Goal: Task Accomplishment & Management: Use online tool/utility

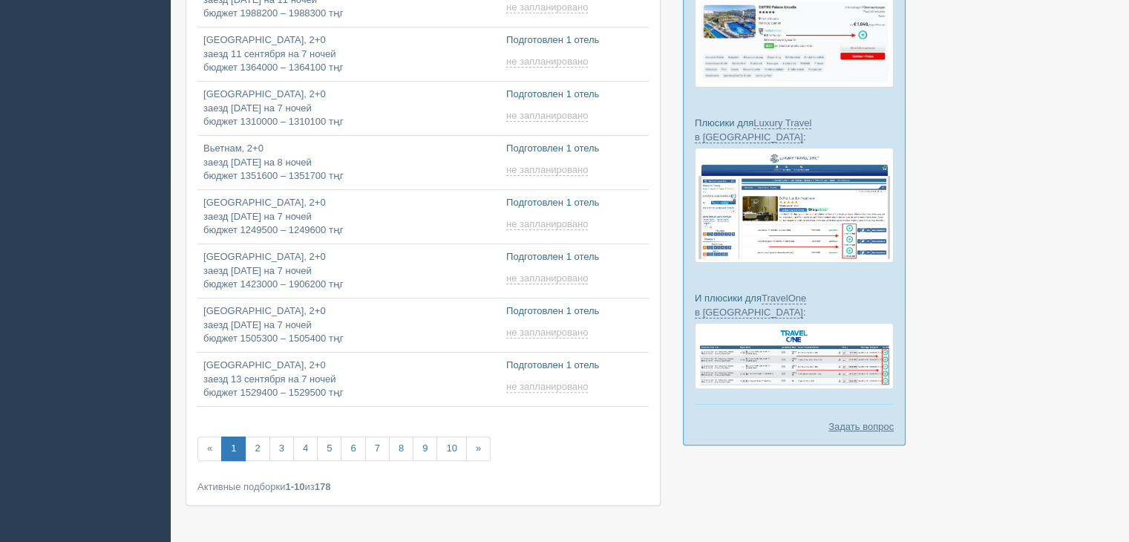
scroll to position [407, 0]
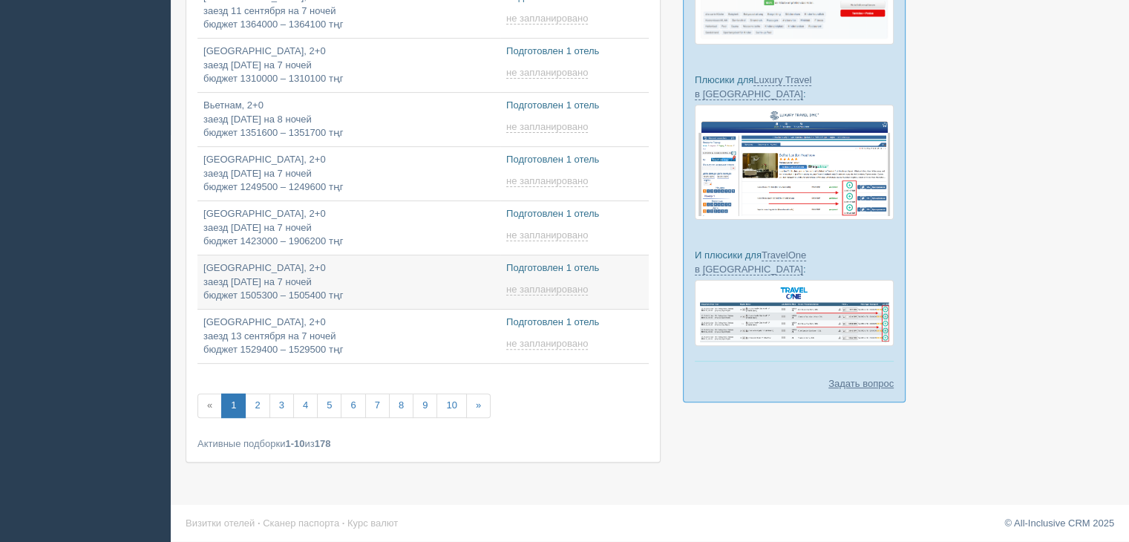
type input "2025-09-06 19:50"
type input "2025-09-06 10:25"
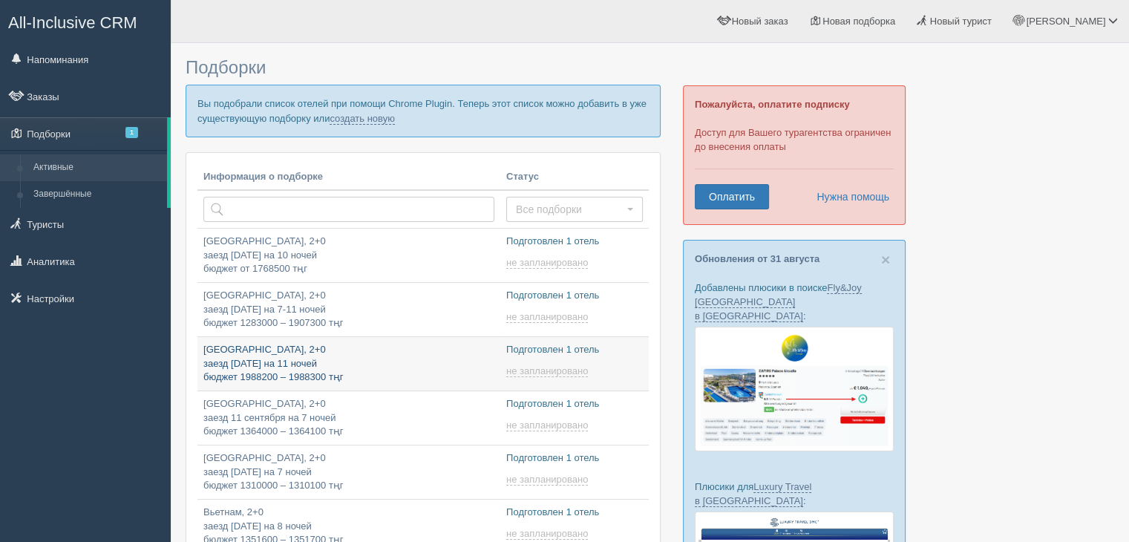
type input "2025-09-06 11:25"
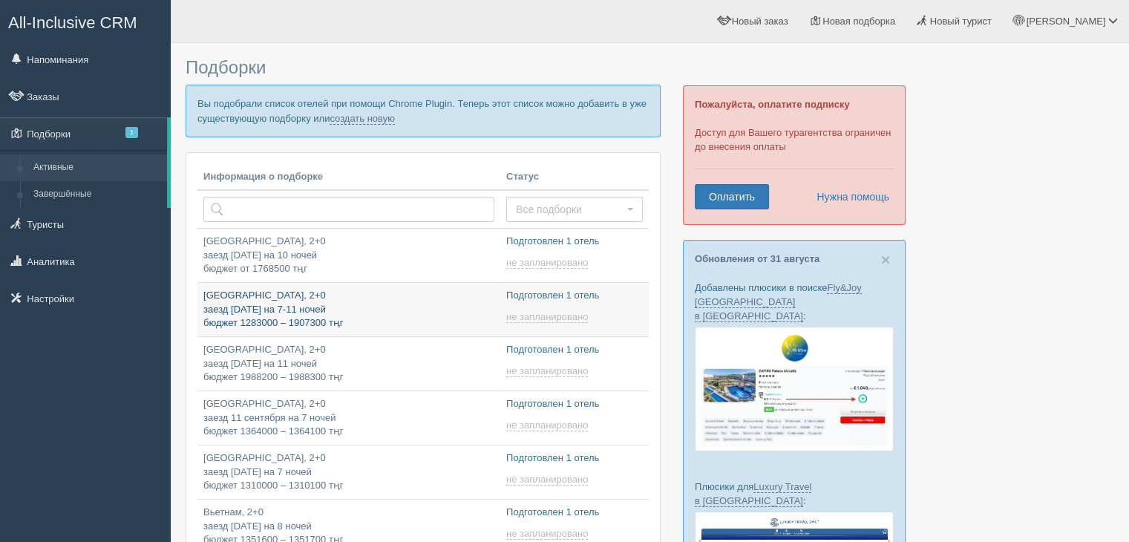
type input "2025-09-06 13:55"
type input "2025-09-06 14:30"
click at [388, 115] on link "создать новую" at bounding box center [362, 119] width 65 height 12
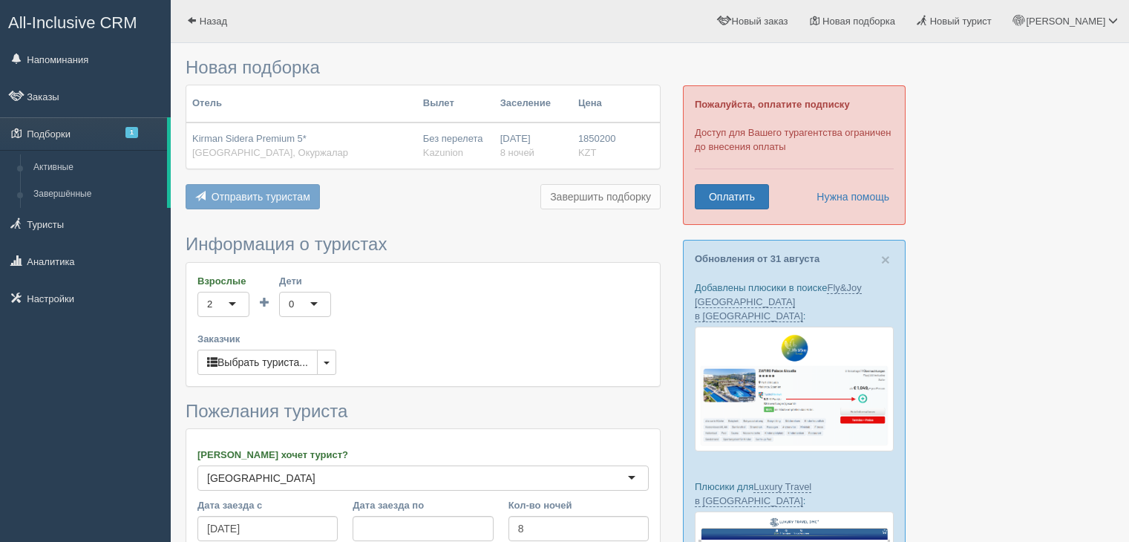
scroll to position [306, 0]
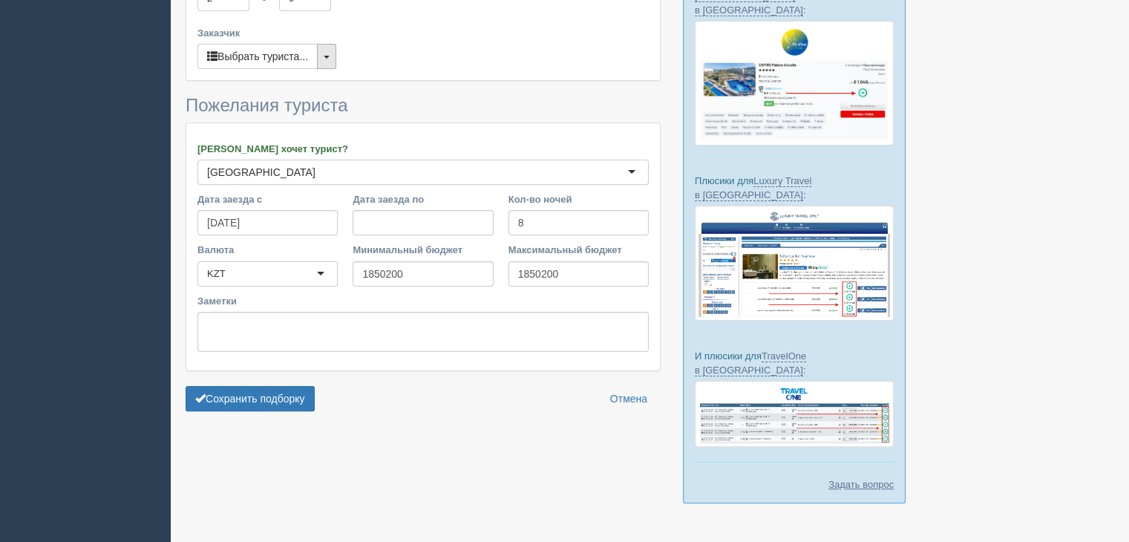
click at [331, 51] on button "button" at bounding box center [326, 56] width 19 height 25
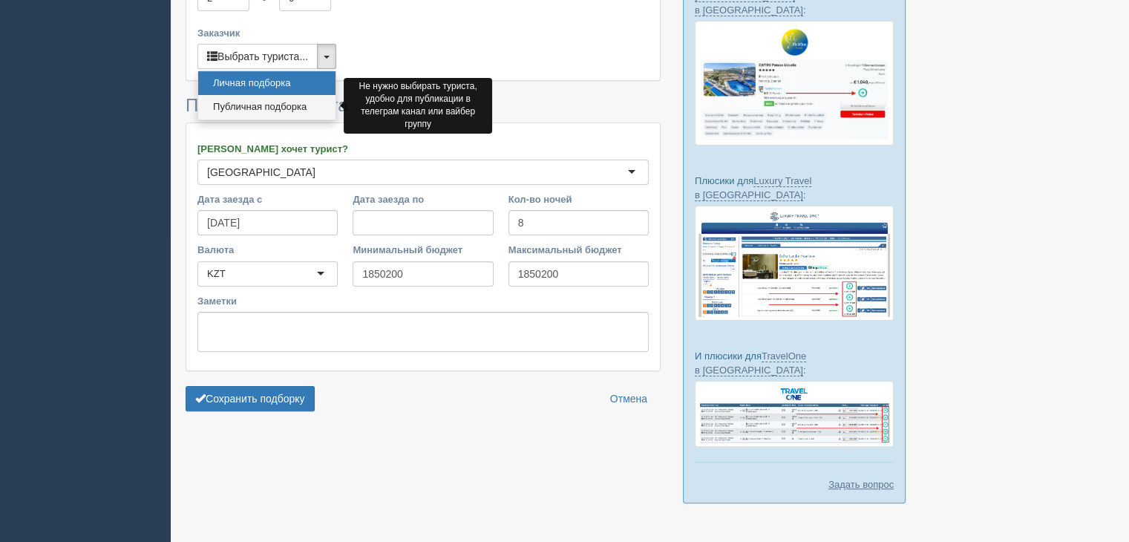
click at [259, 108] on link "Публичная подборка" at bounding box center [266, 107] width 137 height 25
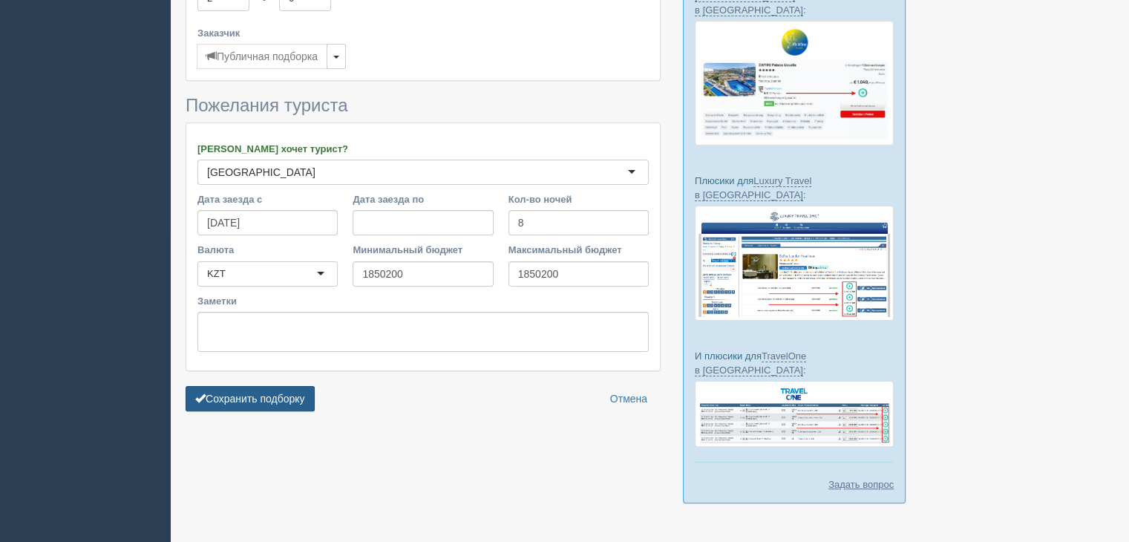
click at [252, 398] on button "Сохранить подборку" at bounding box center [250, 398] width 129 height 25
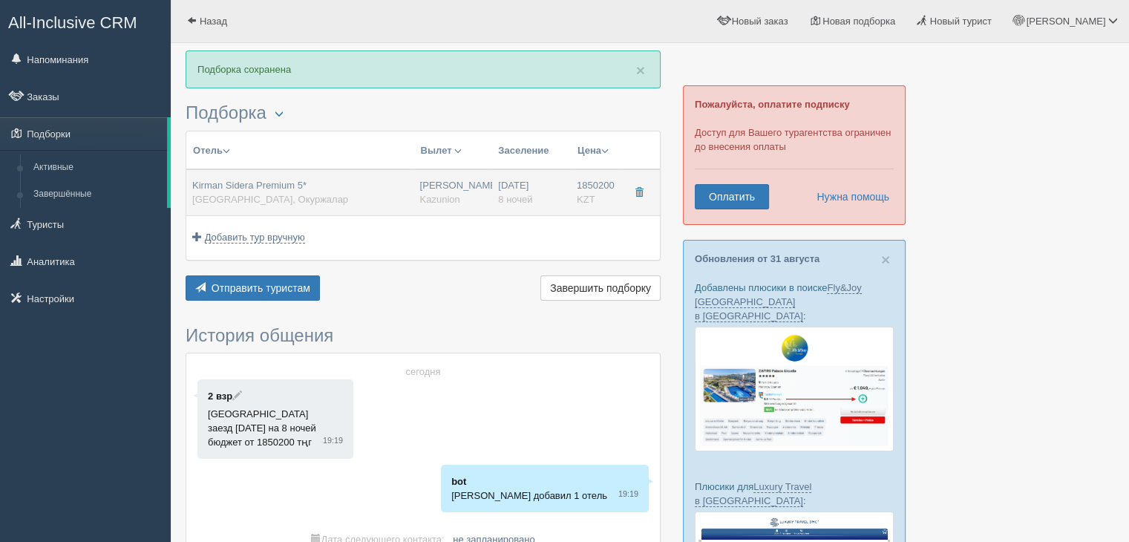
click at [345, 199] on div "Kirman Sidera Premium 5* Турция, Окуржалар" at bounding box center [300, 192] width 216 height 27
type input "Kirman Sidera Premium 5*"
type input "[GEOGRAPHIC_DATA]"
type input "Окуржалар"
type input "1850200.00"
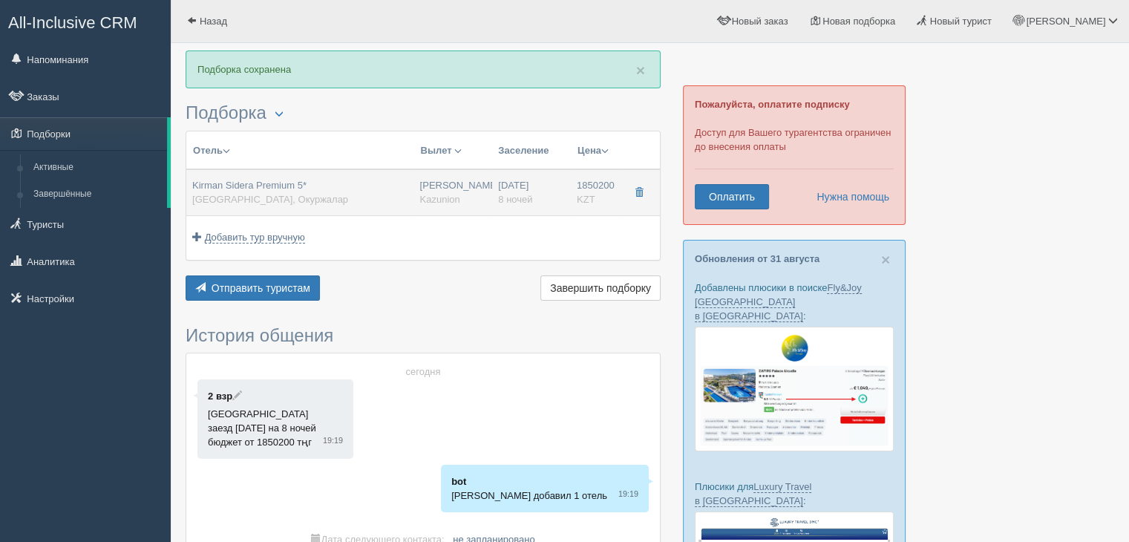
type input "[PERSON_NAME]"
type input "Анталия AYT"
type input "07:05"
type input "10:25"
type input "Air Astana"
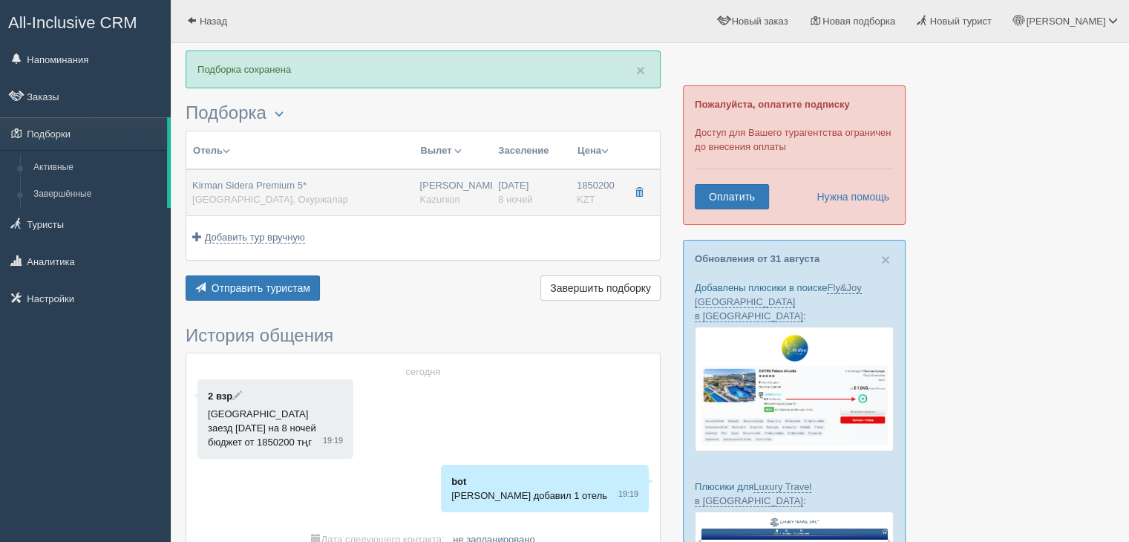
type input "11:25"
type input "18:15"
type input "8"
type input "Standard Land View"
type input "AL/ULTRA"
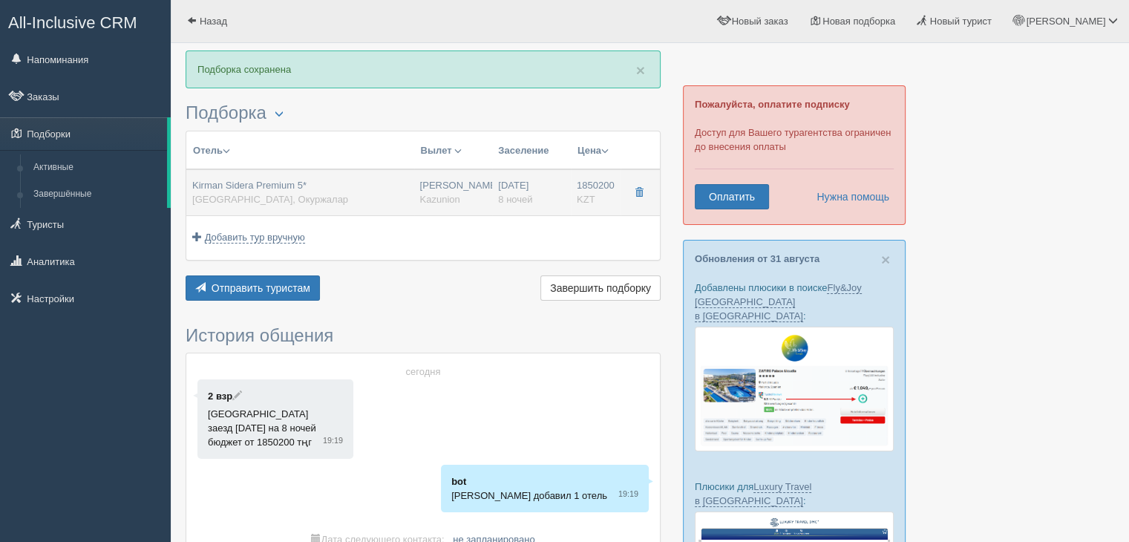
type input "Kazunion"
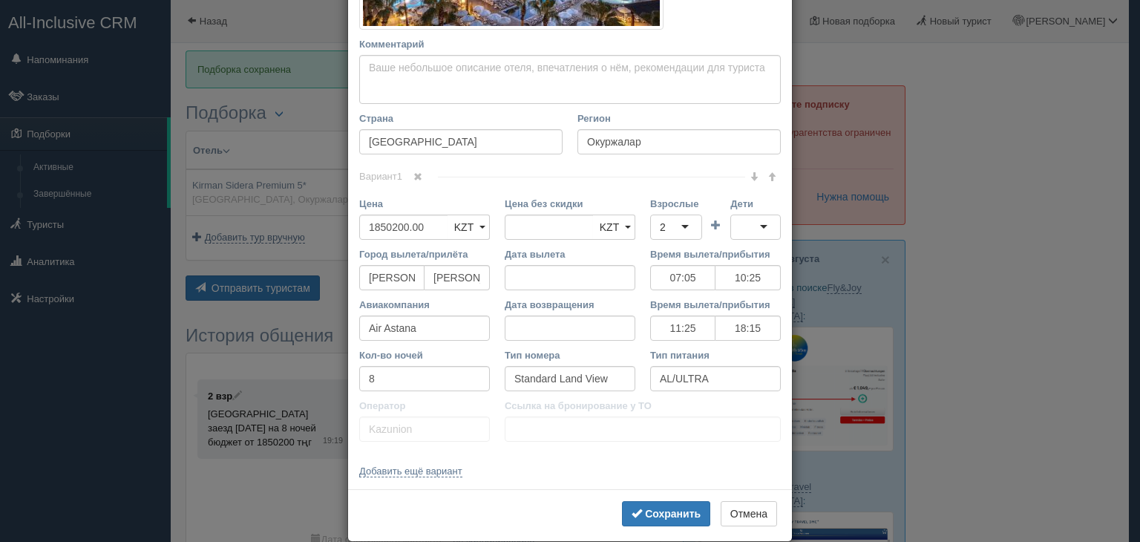
scroll to position [425, 0]
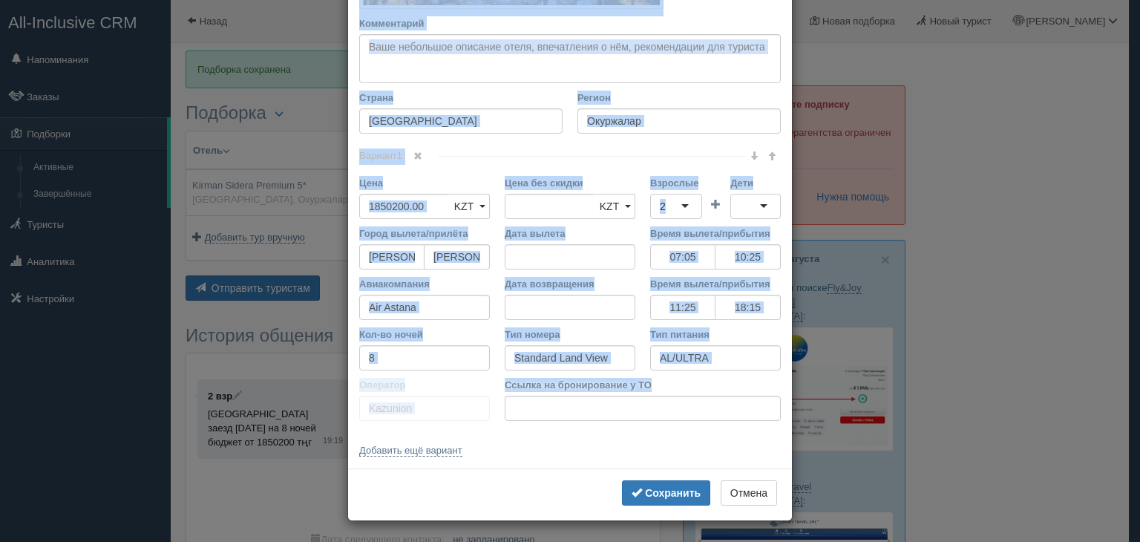
drag, startPoint x: 350, startPoint y: 82, endPoint x: 679, endPoint y: 376, distance: 441.1
click at [679, 376] on div "Название отеля Kirman Sidera Premium 5* Ссылка на отель для туриста Фото отеля …" at bounding box center [570, 55] width 444 height 828
copy div "Название отеля Ссылка на отель для туриста Фото отеля (ссылка на картинку) Не у…"
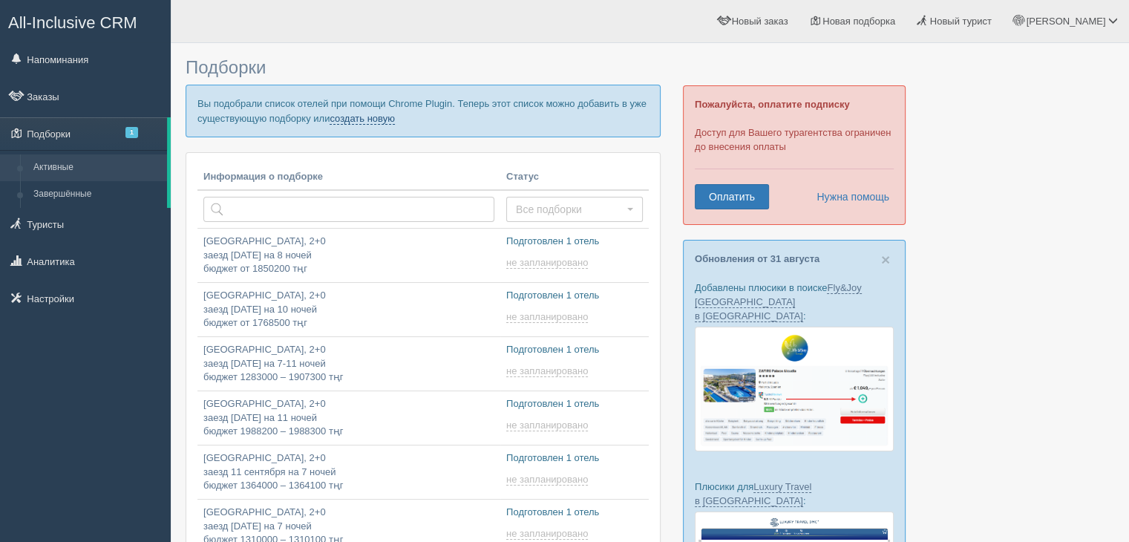
click at [371, 113] on link "создать новую" at bounding box center [362, 119] width 65 height 12
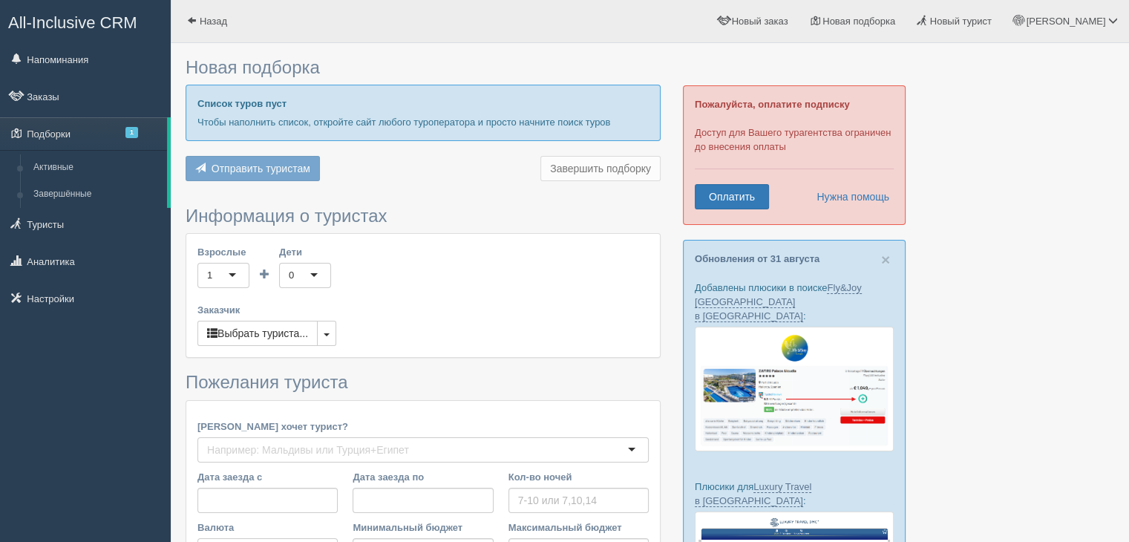
type input "8"
type input "2113600"
type input "2113700"
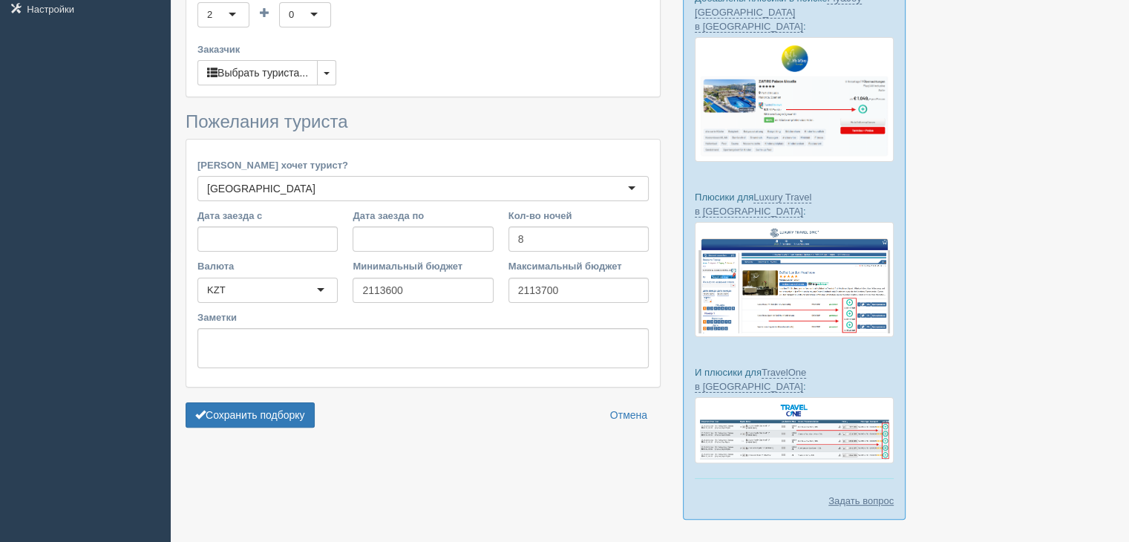
scroll to position [306, 0]
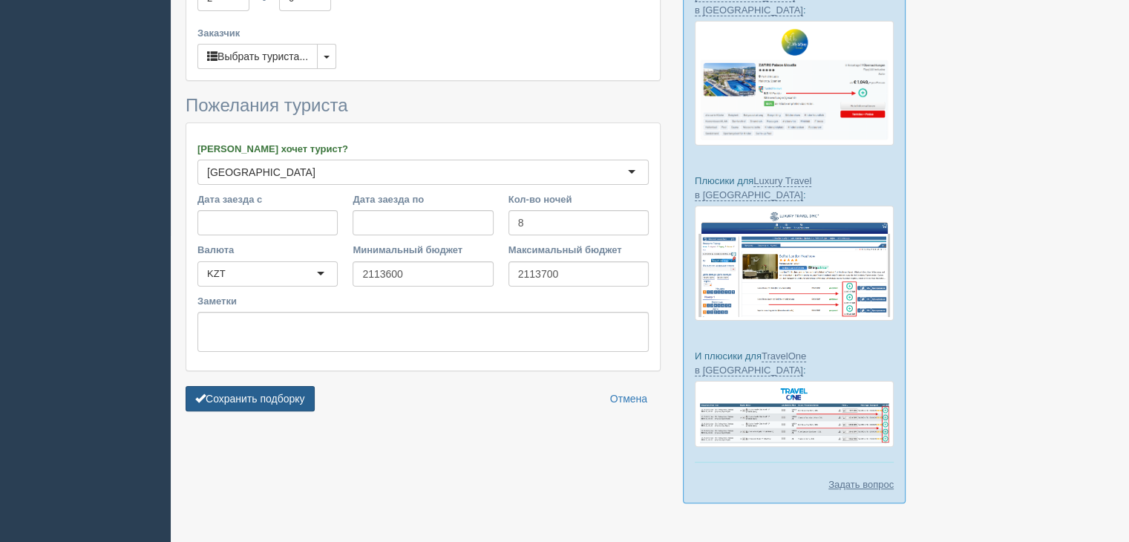
click at [271, 402] on button "Сохранить подборку" at bounding box center [250, 398] width 129 height 25
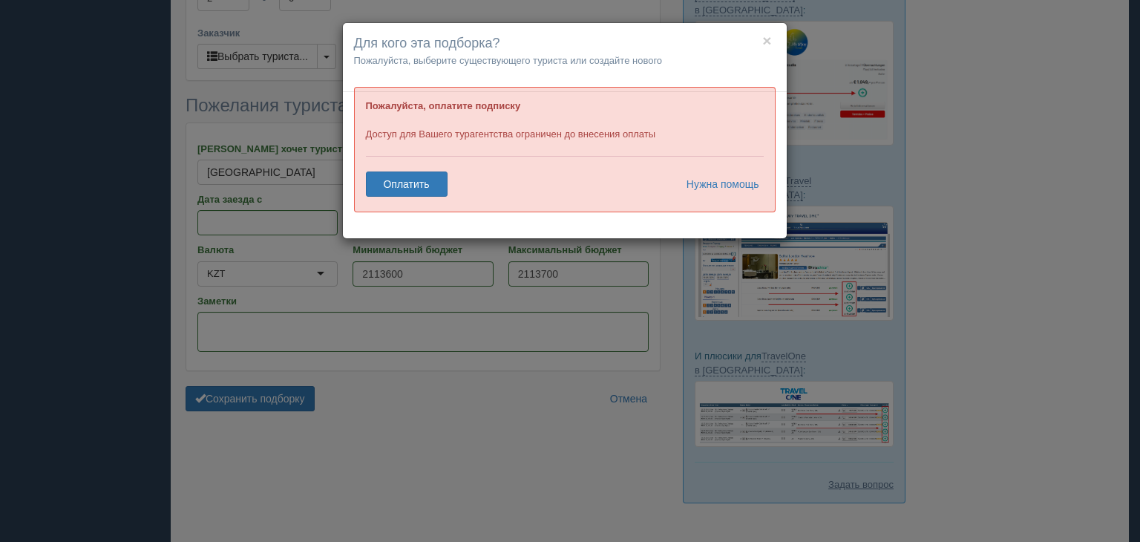
click at [971, 131] on div "× Для кого эта подборка? Пожалуйста, выберите существующего туриста или создайт…" at bounding box center [570, 271] width 1140 height 542
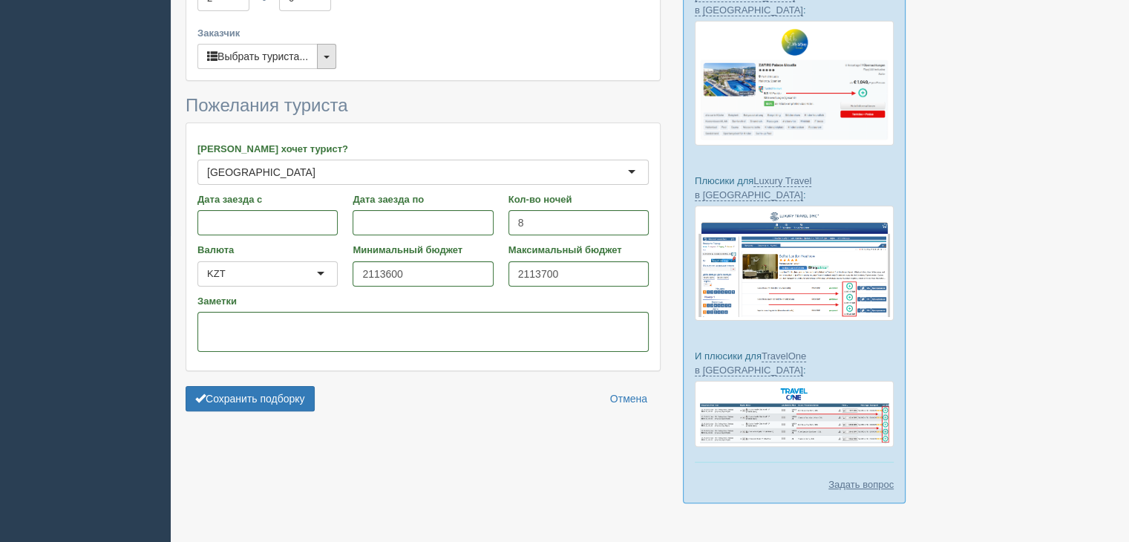
click at [327, 56] on span "button" at bounding box center [327, 57] width 6 height 3
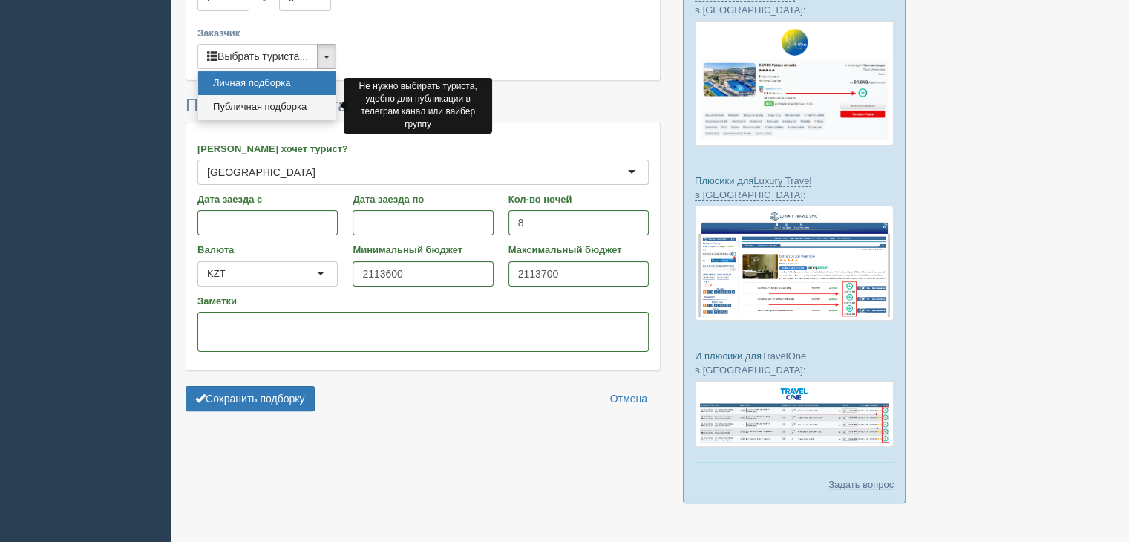
click at [273, 101] on link "Публичная подборка" at bounding box center [266, 107] width 137 height 25
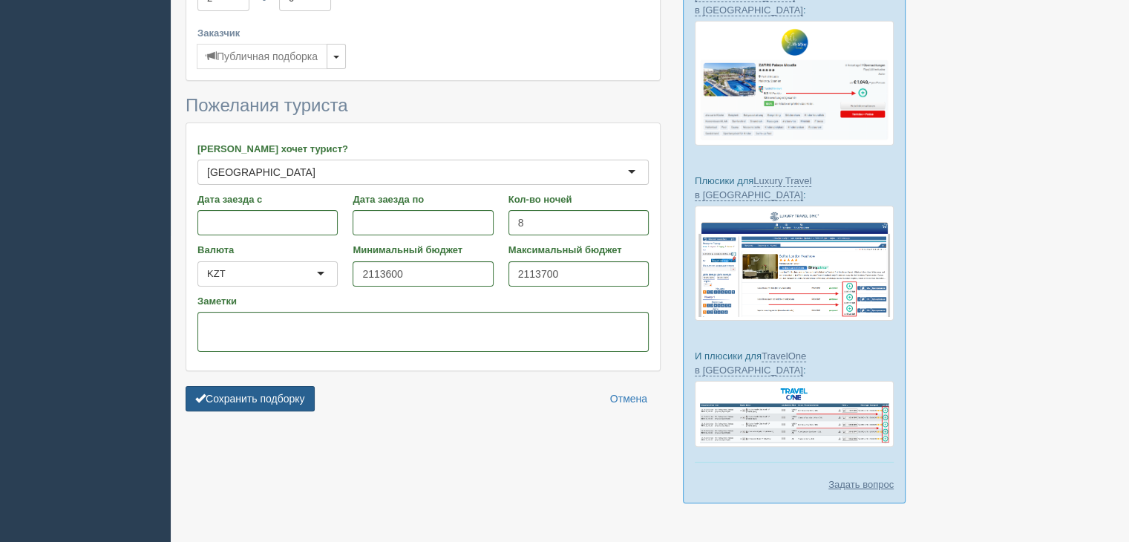
click at [255, 399] on button "Сохранить подборку" at bounding box center [250, 398] width 129 height 25
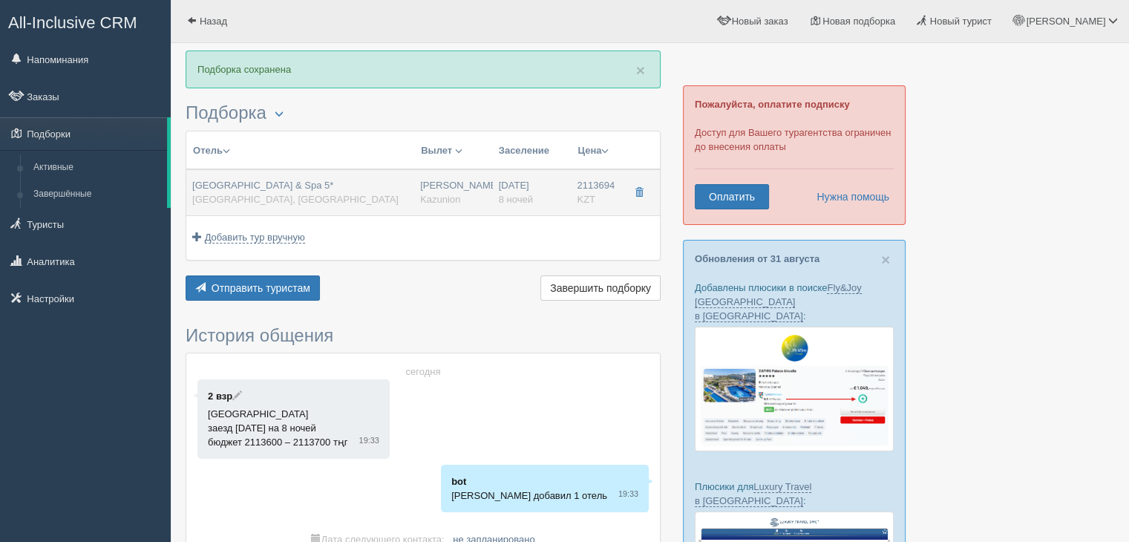
click at [306, 189] on span "[GEOGRAPHIC_DATA] & Spa 5*" at bounding box center [262, 185] width 141 height 11
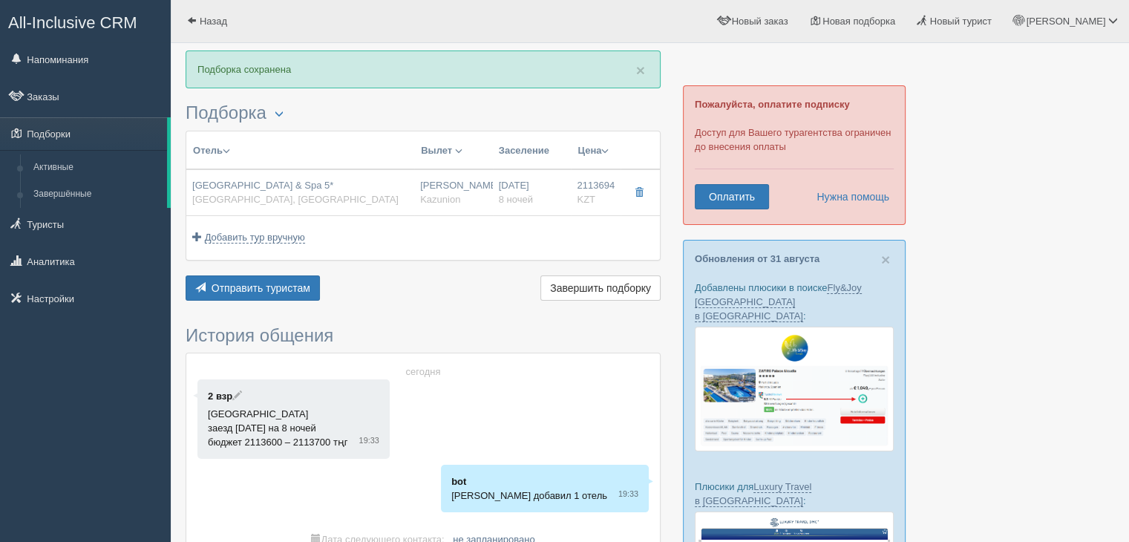
type input "[GEOGRAPHIC_DATA] & Spa 5*"
type input "[GEOGRAPHIC_DATA]"
type input "Боазкент"
type input "2113694.00"
type input "Нурсултан Назарбаев NQZ"
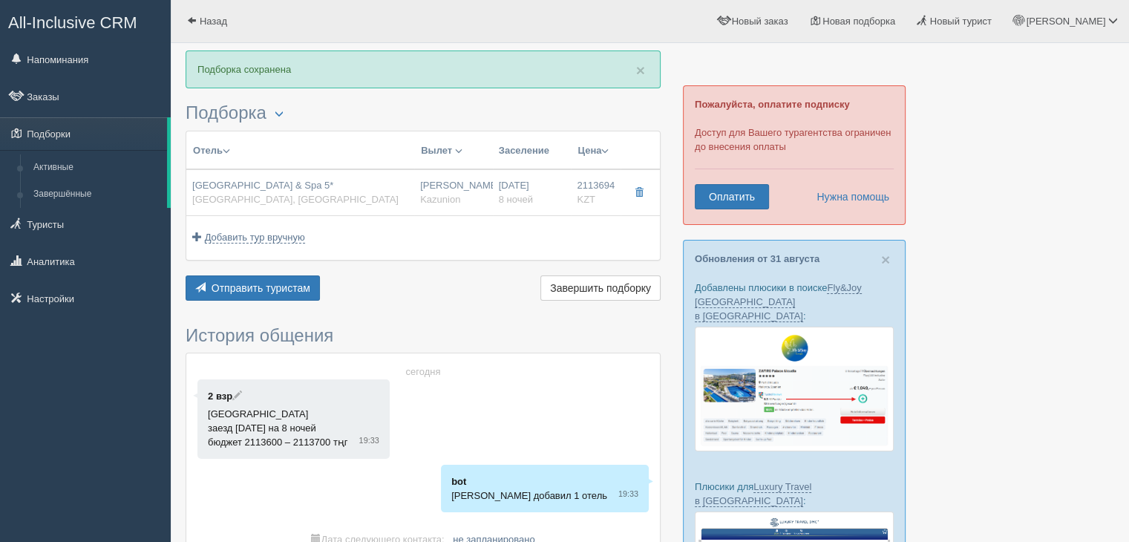
type input "Анталия AYT"
type input "07:05"
type input "10:25"
type input "Air Astana"
type input "11:25"
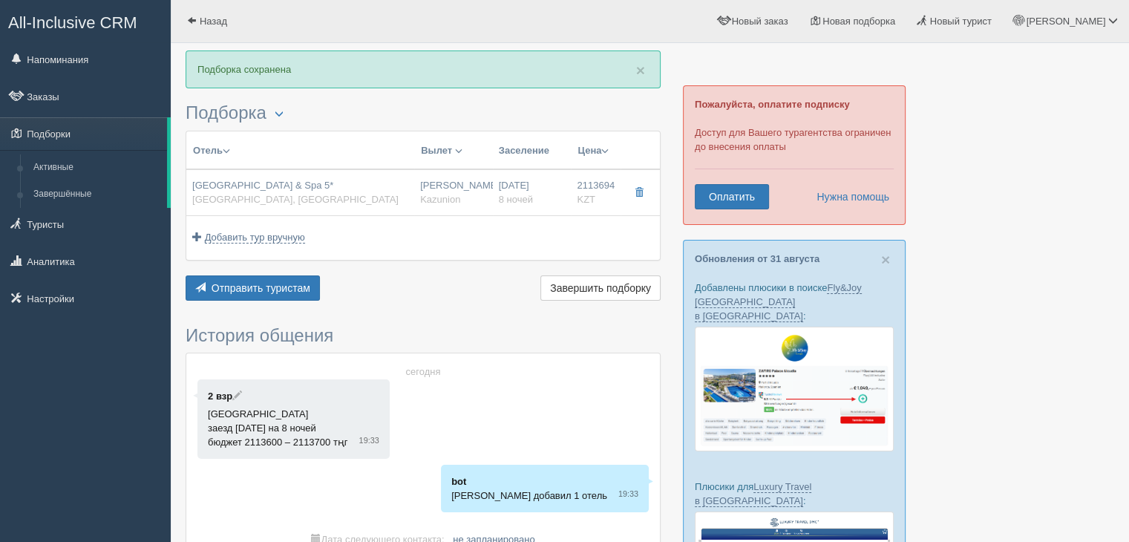
type input "18:15"
type input "8"
type input "Standard Land View"
type input "UAI-"
type input "Kazunion"
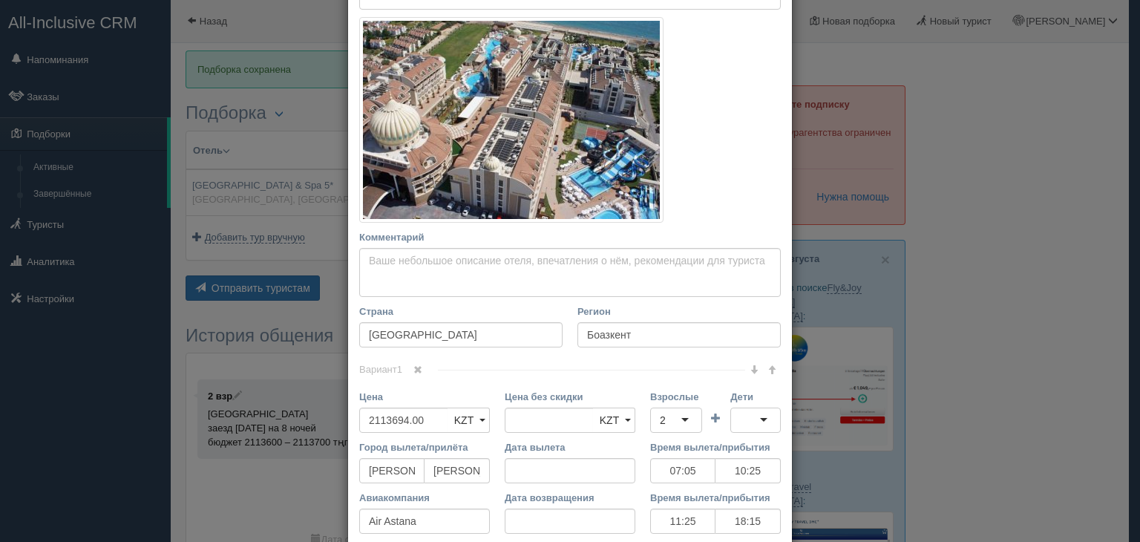
scroll to position [425, 0]
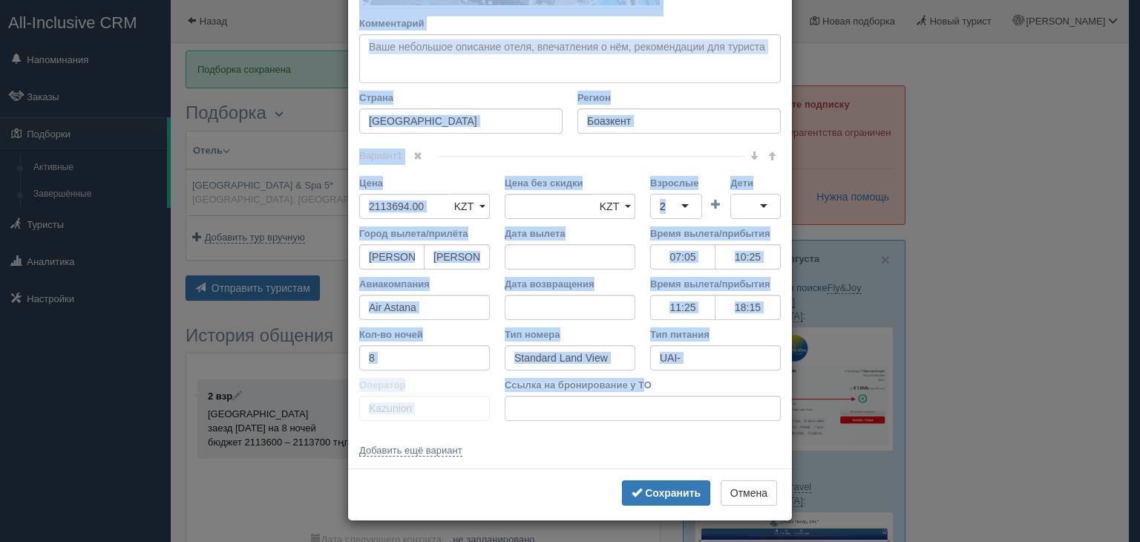
drag, startPoint x: 353, startPoint y: 76, endPoint x: 640, endPoint y: 381, distance: 418.6
click at [640, 381] on div "Название отеля Kirman Belazur Resort & Spa 5* Ссылка на отель для туриста Фото …" at bounding box center [570, 55] width 444 height 828
copy div "Название отеля Ссылка на отель для туриста Фото отеля (ссылка на картинку) Не у…"
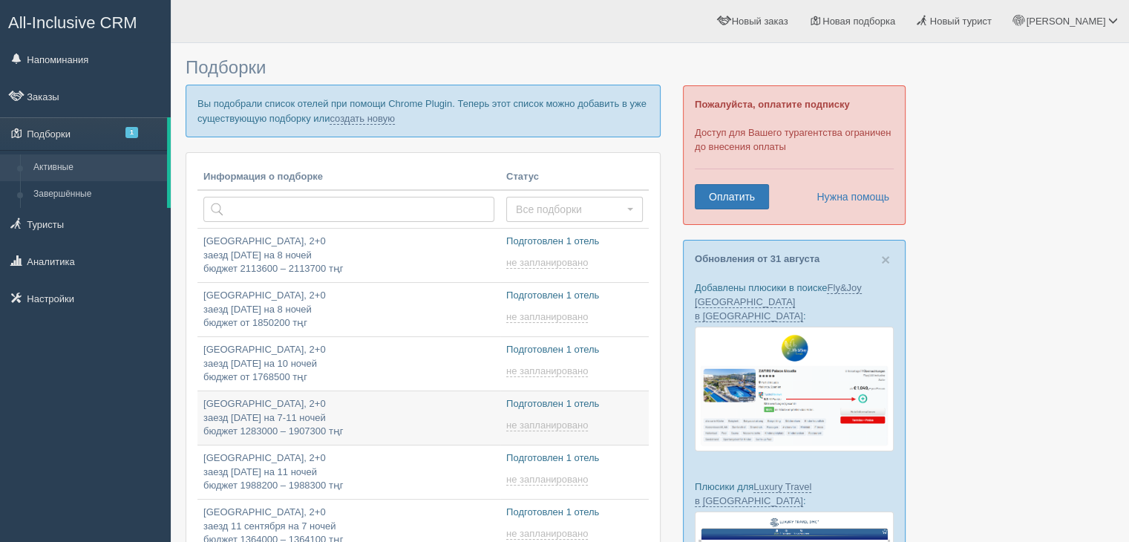
type input "2025-09-06 13:55"
type input "2025-09-06 20:30"
type input "2025-09-06 11:25"
click at [374, 114] on link "создать новую" at bounding box center [362, 119] width 65 height 12
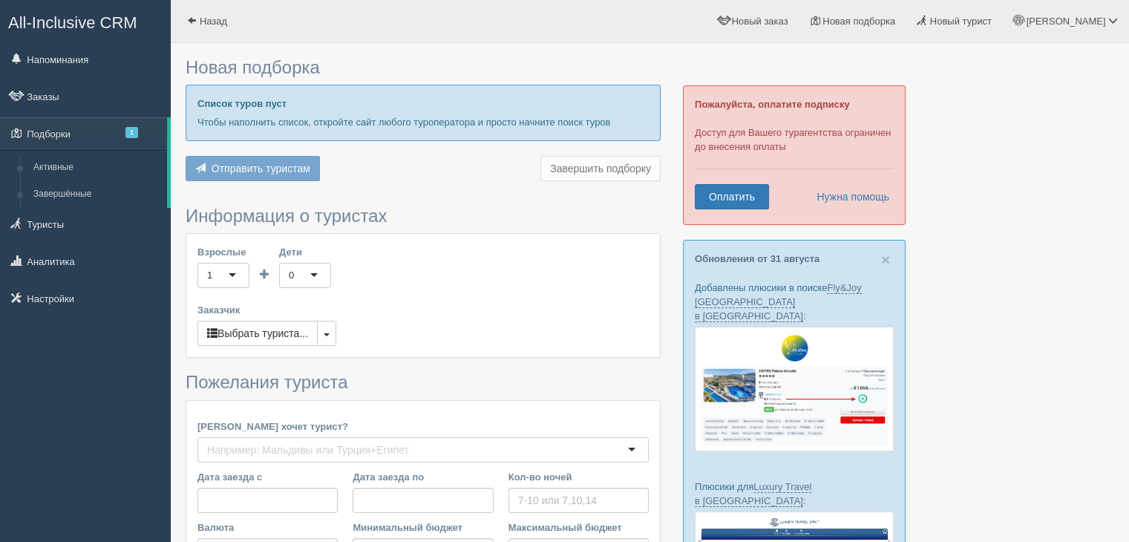
type input "8"
type input "1916200"
type input "1916300"
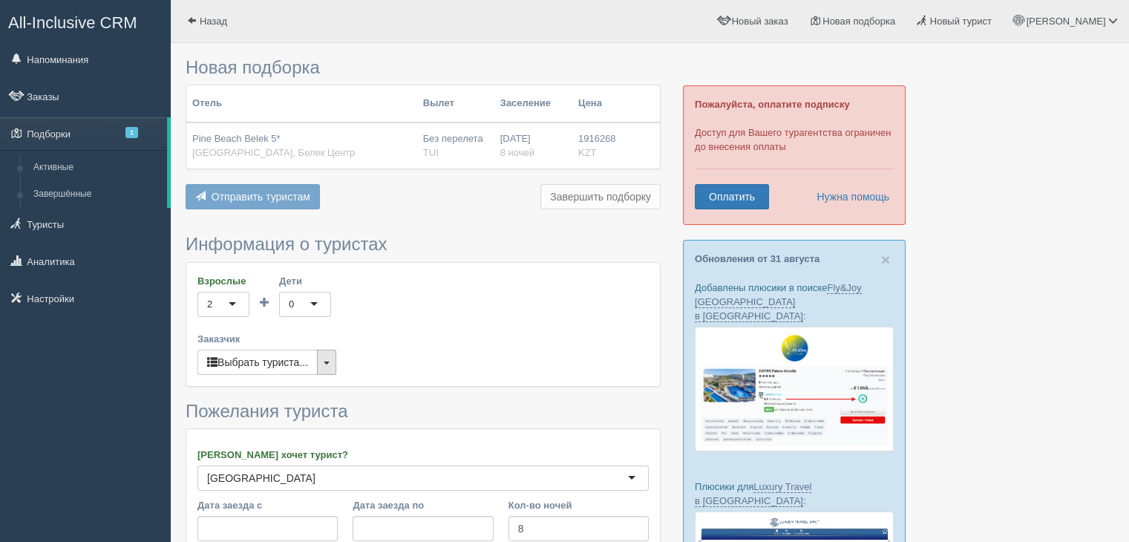
click at [325, 365] on button "button" at bounding box center [326, 362] width 19 height 25
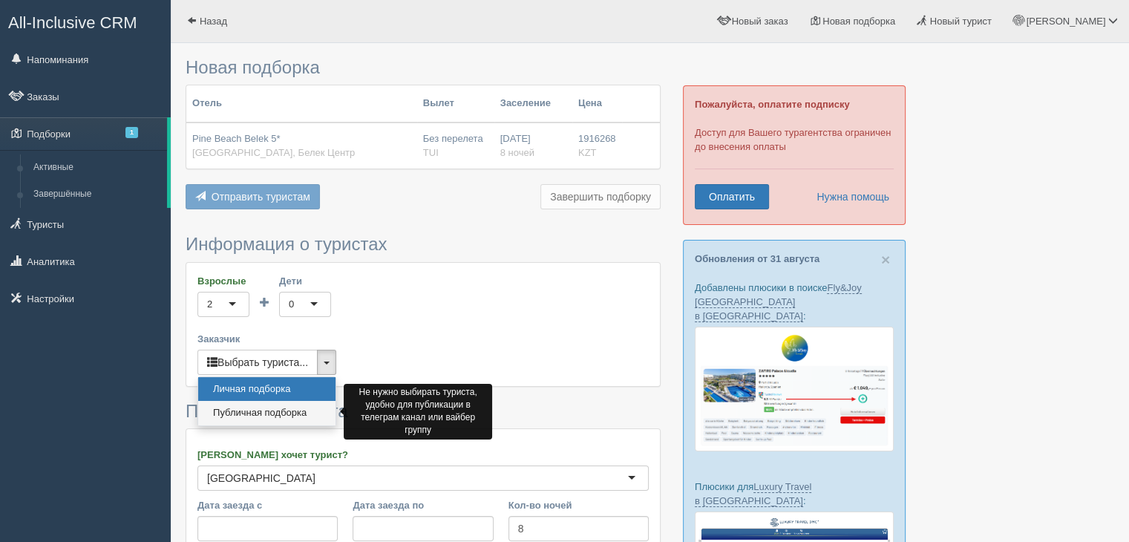
click at [312, 406] on link "Публичная подборка" at bounding box center [266, 413] width 137 height 25
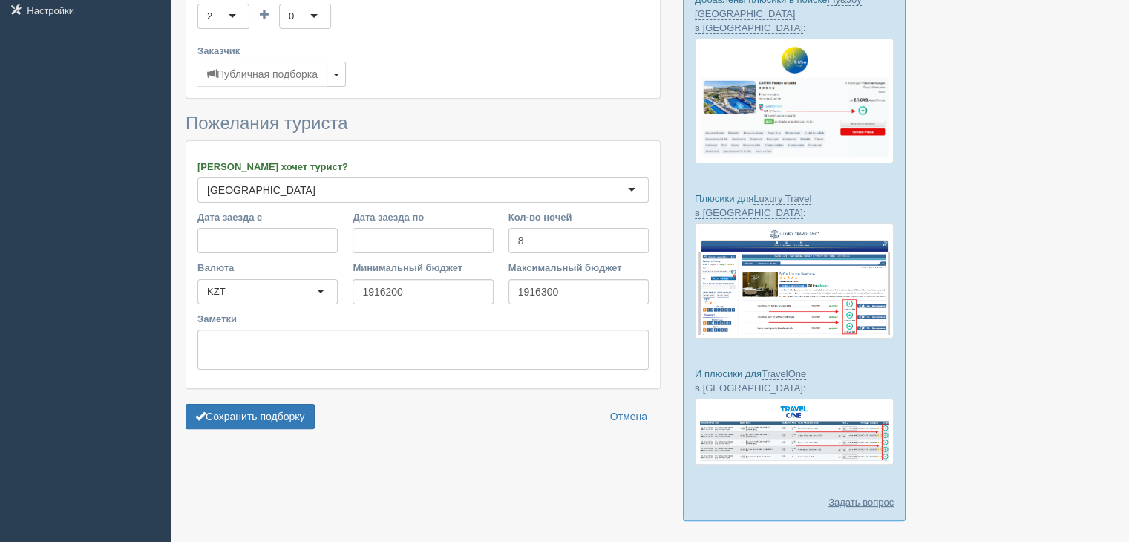
scroll to position [306, 0]
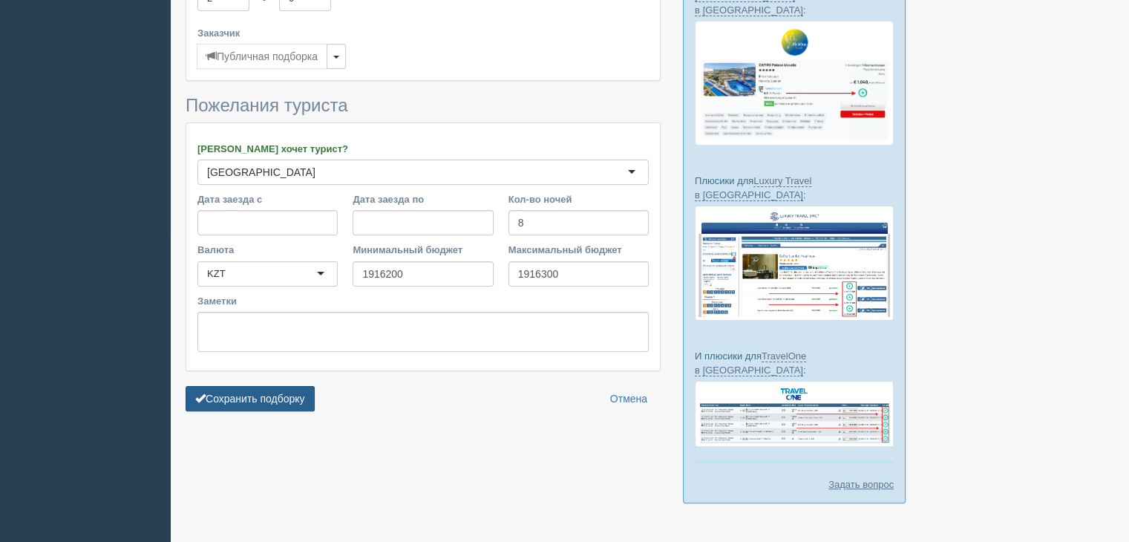
click at [283, 406] on button "Сохранить подборку" at bounding box center [250, 398] width 129 height 25
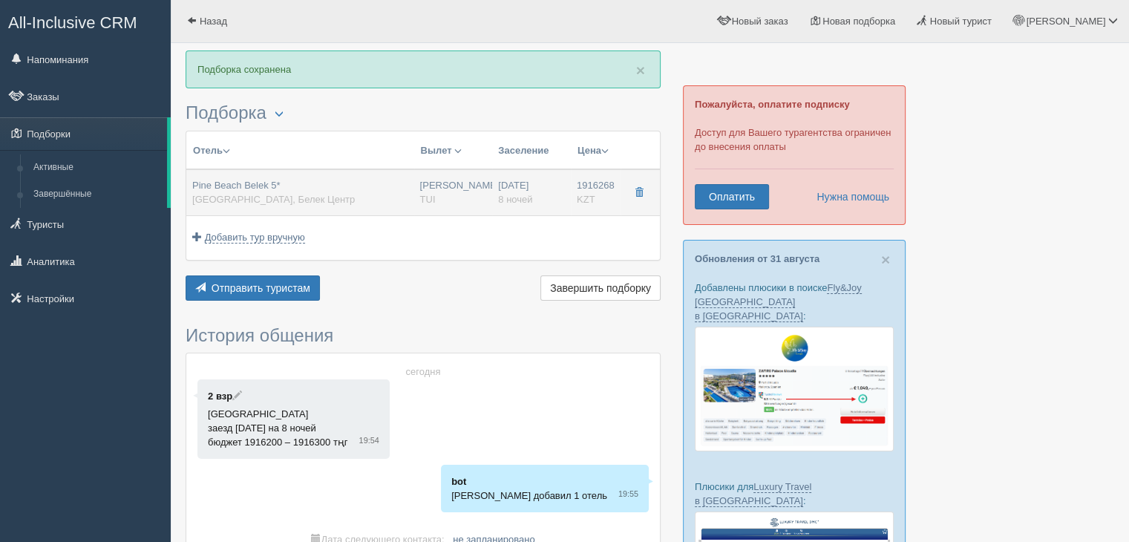
click at [287, 193] on div "Pine Beach Belek 5* [GEOGRAPHIC_DATA], [GEOGRAPHIC_DATA]" at bounding box center [300, 192] width 216 height 27
type input "Pine Beach Belek 5*"
type input "[GEOGRAPHIC_DATA]"
type input "Белек Центр"
type input "1916268.00"
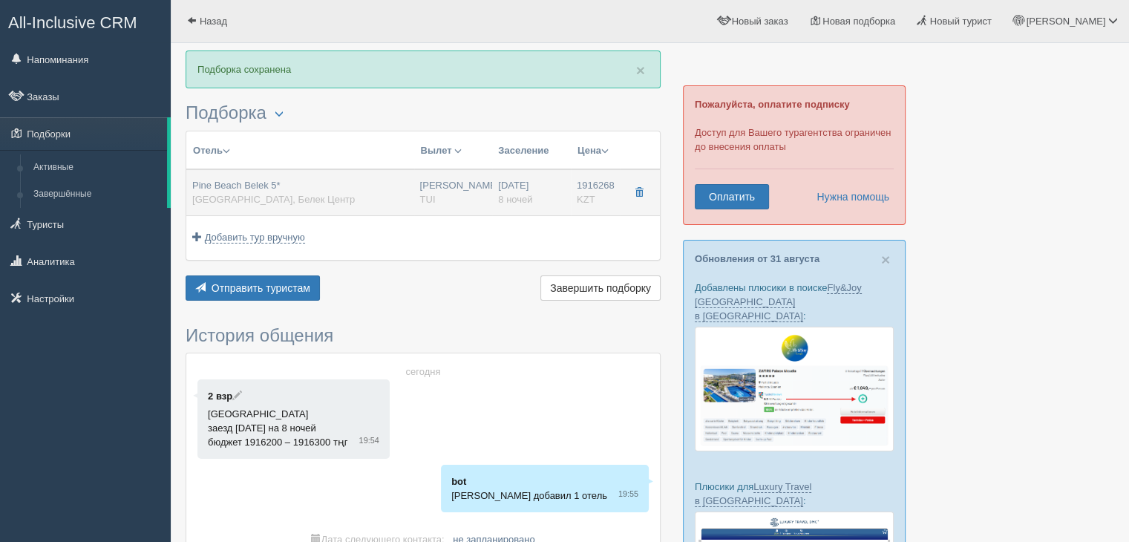
type input "[PERSON_NAME]"
type input "05:50"
type input "09:15"
type input "Air Astana"
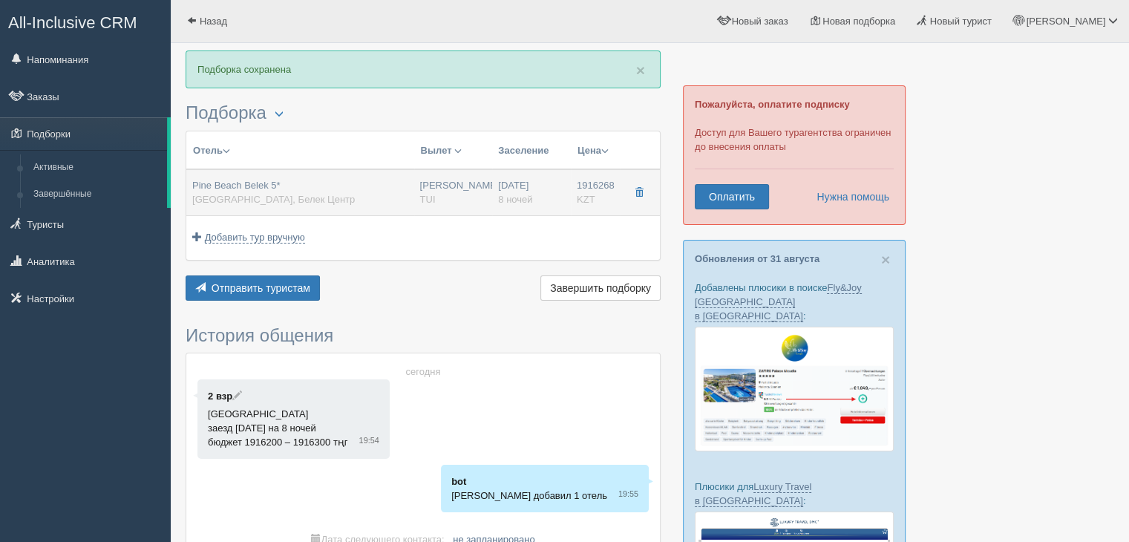
type input "23:40"
type input "06:45"
type input "8"
type input "Club Standard"
type input "Ultra All Inclusive"
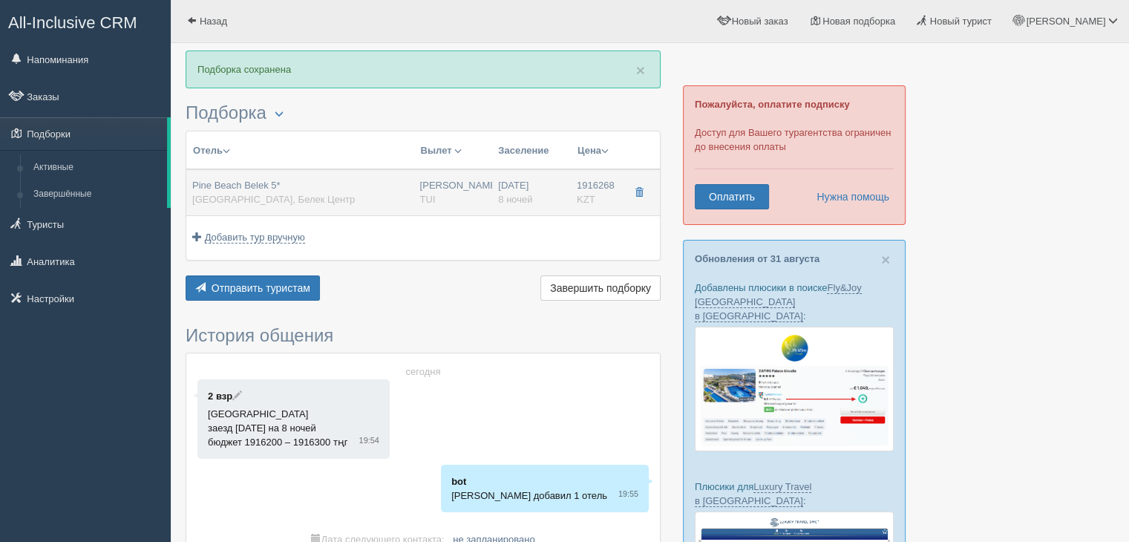
type input "TUI"
type input "[URL][DOMAIN_NAME]"
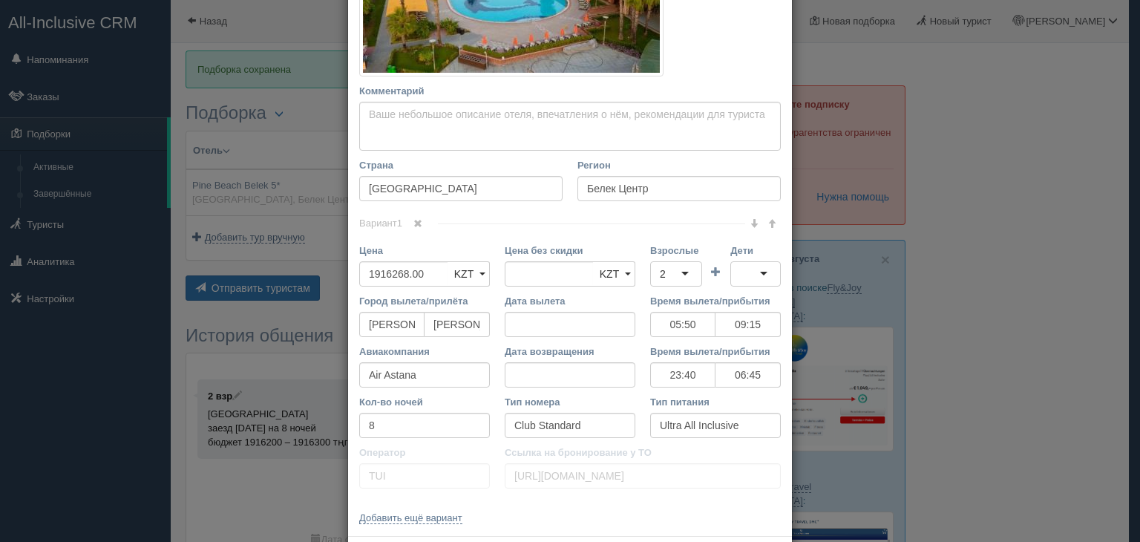
scroll to position [425, 0]
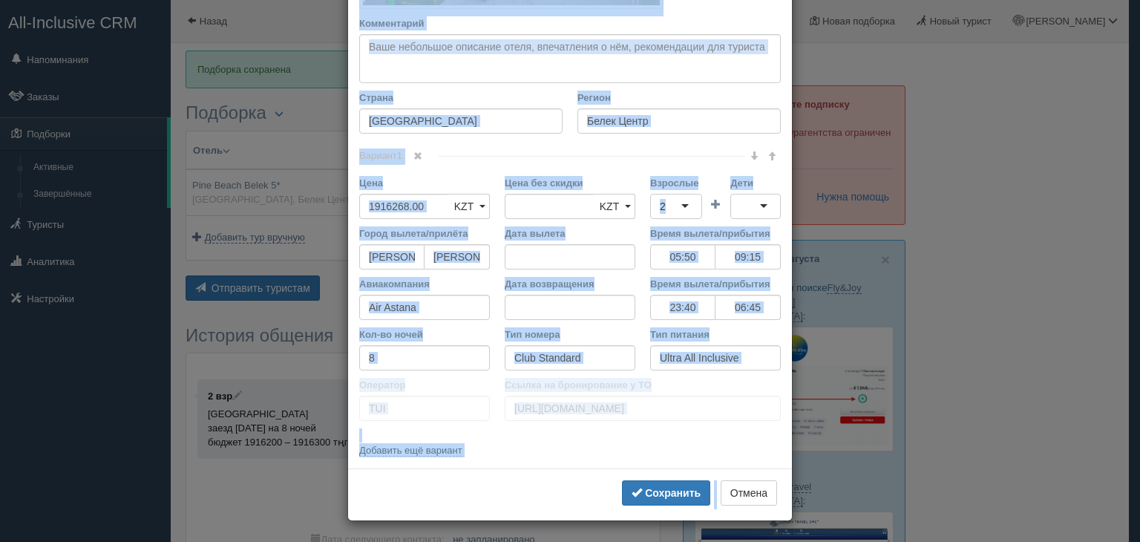
drag, startPoint x: 347, startPoint y: 79, endPoint x: 1122, endPoint y: 482, distance: 872.7
click at [1122, 482] on div "× Редактировать тур Название отеля Pine Beach Belek 5* Ссылка на отель для тури…" at bounding box center [570, 271] width 1140 height 542
copy body "Название отеля Ссылка на отель для туриста Фото отеля (ссылка на картинку) Не у…"
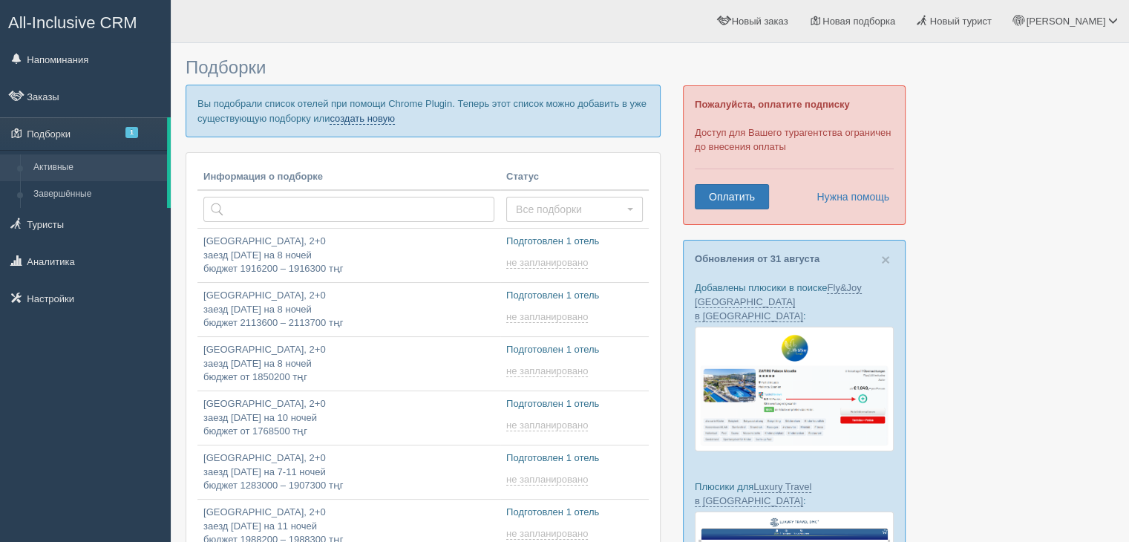
click at [366, 113] on link "создать новую" at bounding box center [362, 119] width 65 height 12
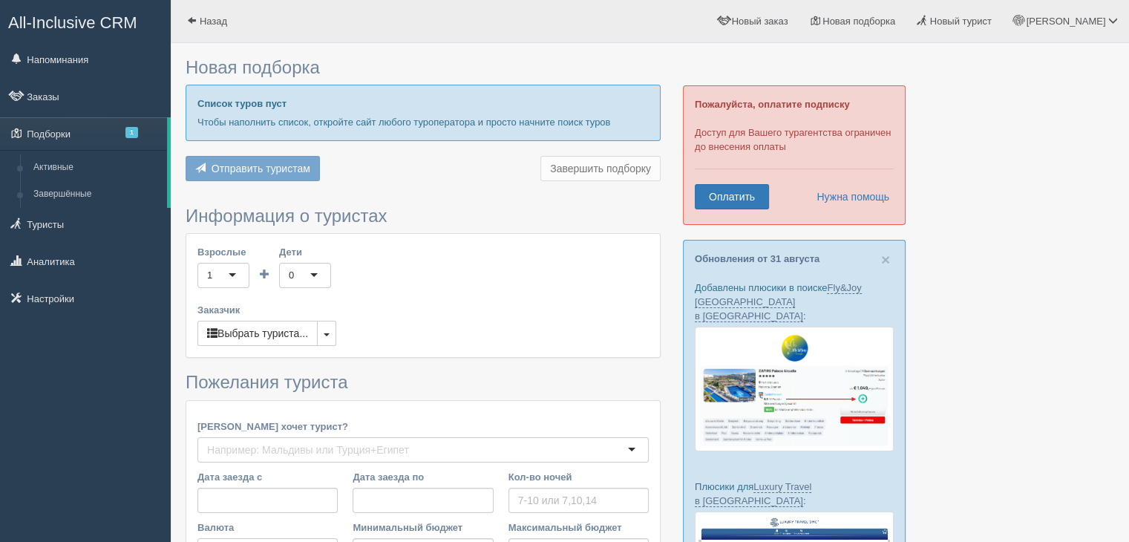
type input "8"
type input "1850200"
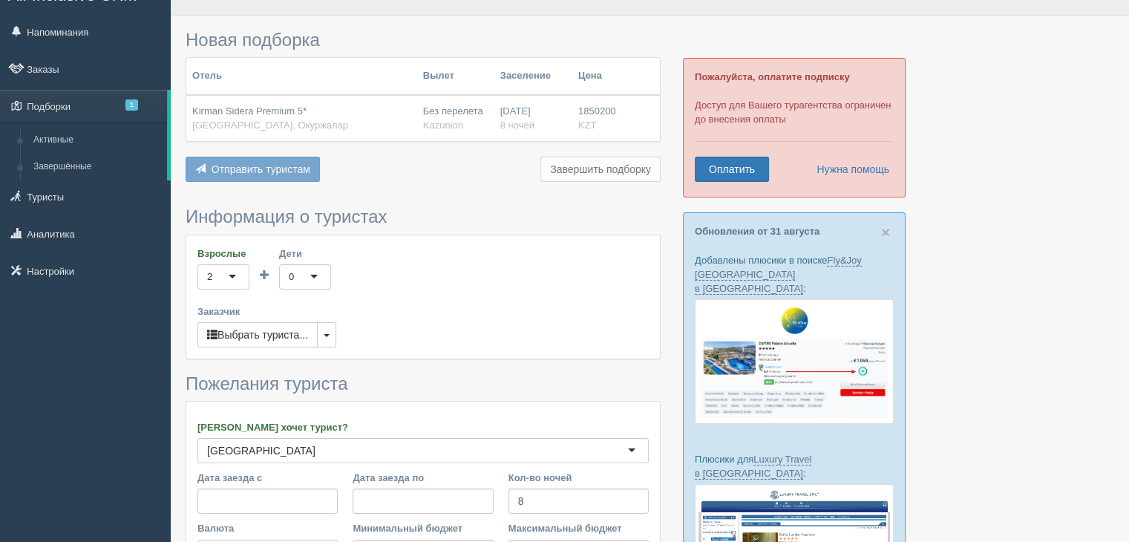
scroll to position [306, 0]
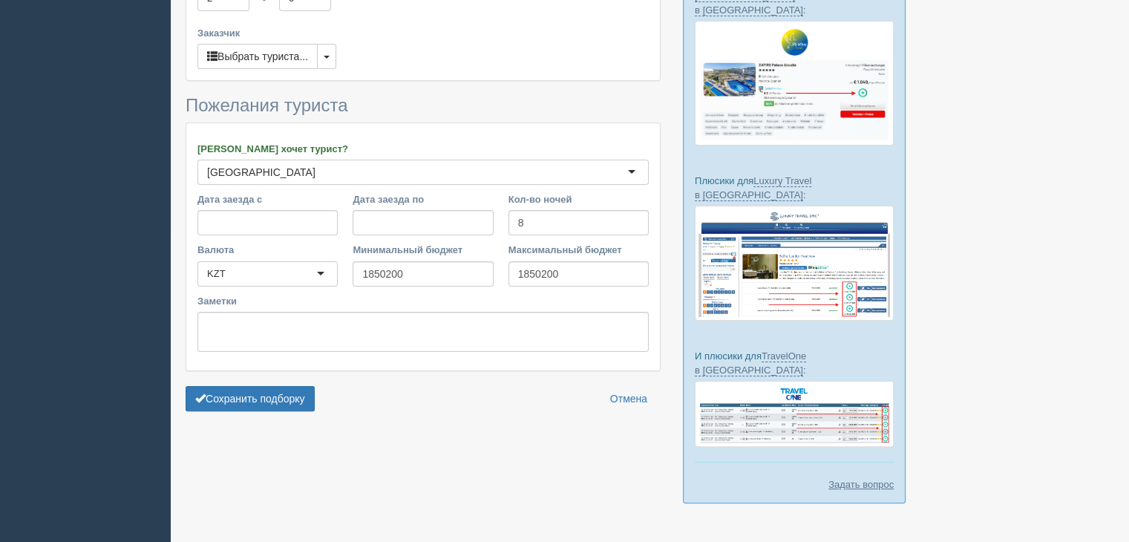
click at [339, 61] on div "Взрослые 2 2 1 2 3 4 5 6 7 8 9 10 11 12 13 14 15 16 17 18 19 20 21 22 23 24 25 …" at bounding box center [423, 18] width 474 height 123
click at [330, 57] on button "button" at bounding box center [326, 56] width 19 height 25
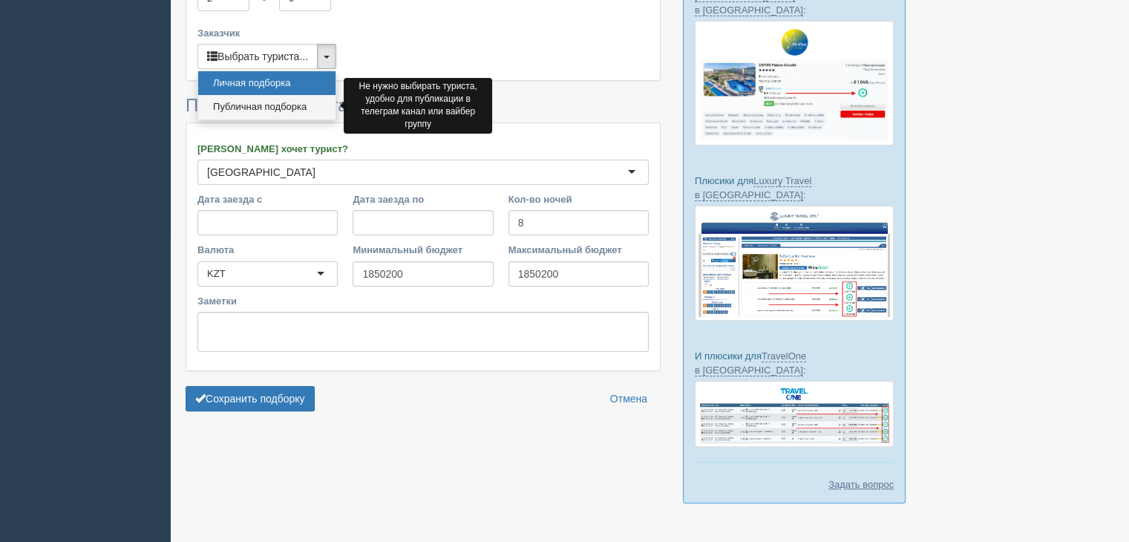
click at [282, 102] on link "Публичная подборка" at bounding box center [266, 107] width 137 height 25
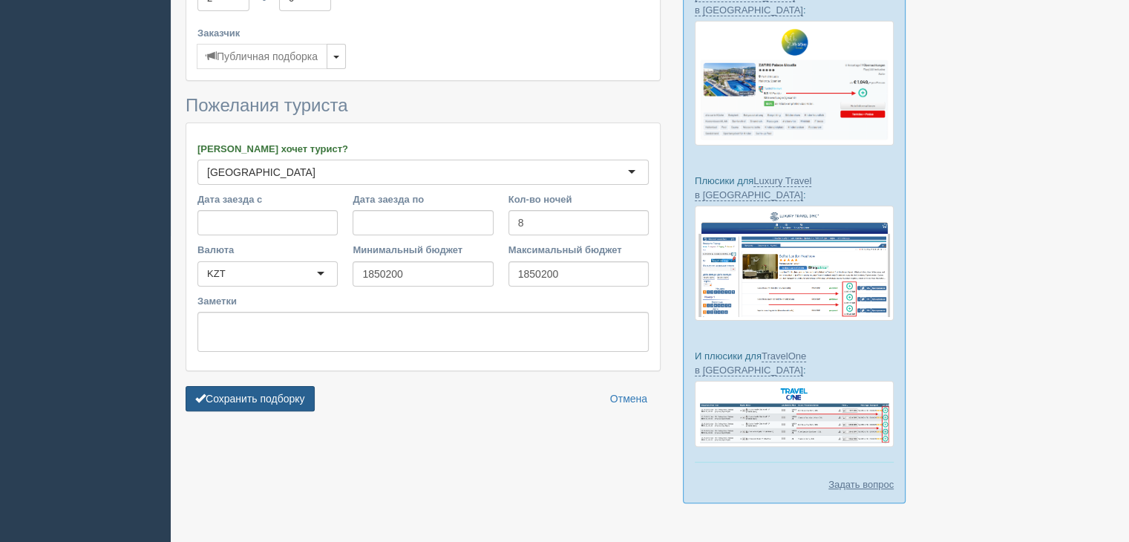
click at [233, 399] on button "Сохранить подборку" at bounding box center [250, 398] width 129 height 25
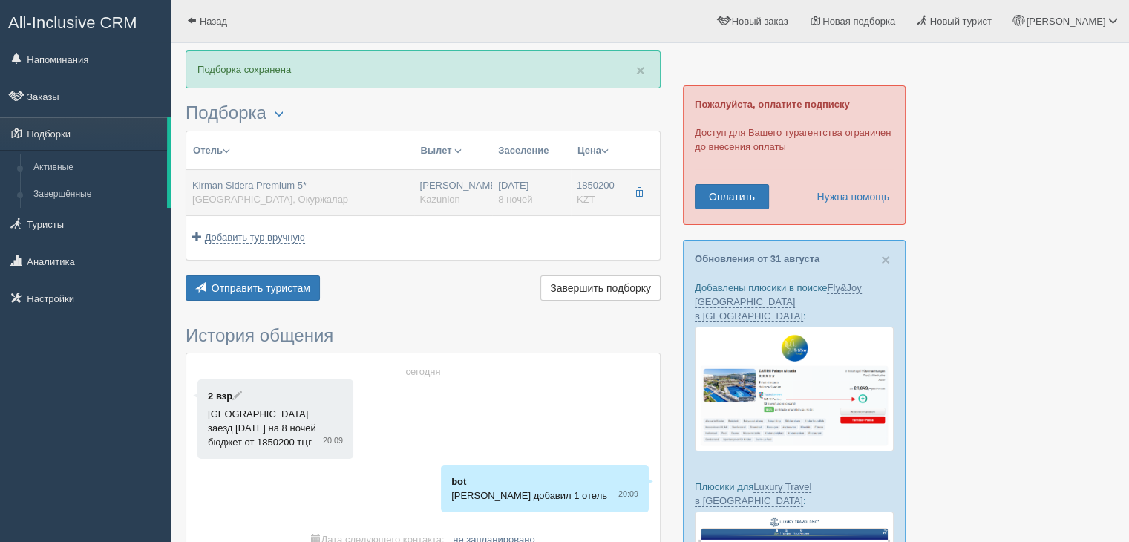
click at [306, 197] on div "[PERSON_NAME] Premium 5* [GEOGRAPHIC_DATA], Окуржалар" at bounding box center [270, 192] width 156 height 27
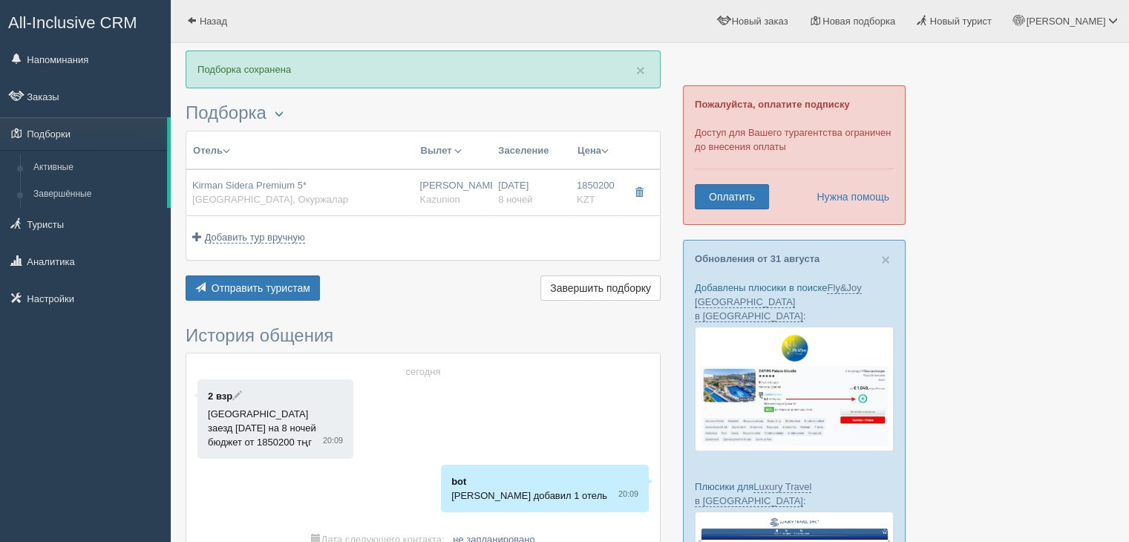
type input "Kirman Sidera Premium 5*"
type input "[GEOGRAPHIC_DATA]"
type input "Окуржалар"
type input "1850200.00"
type input "Нурсултан Назарбаев NQZ"
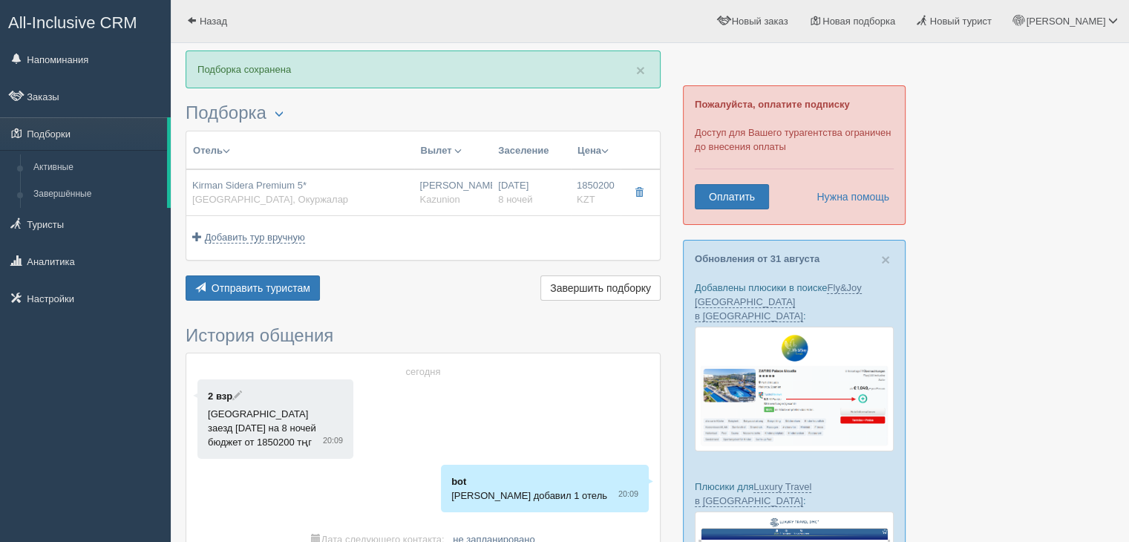
type input "Анталия AYT"
type input "07:05"
type input "10:25"
type input "Air Astana"
type input "11:25"
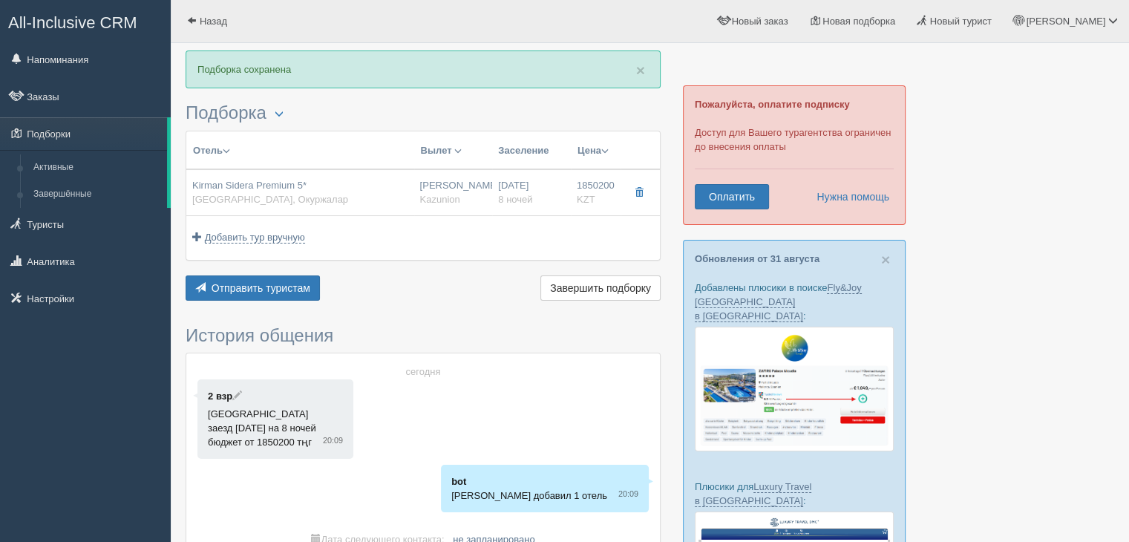
type input "18:15"
type input "8"
type input "Standard Land View"
type input "AL/ULTRA"
type input "Kazunion"
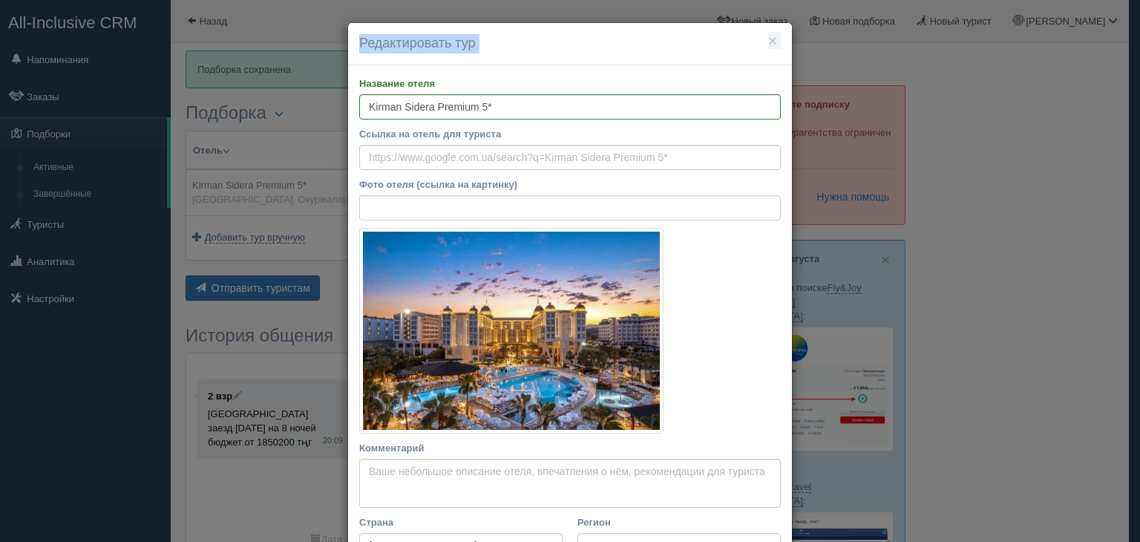
scroll to position [425, 0]
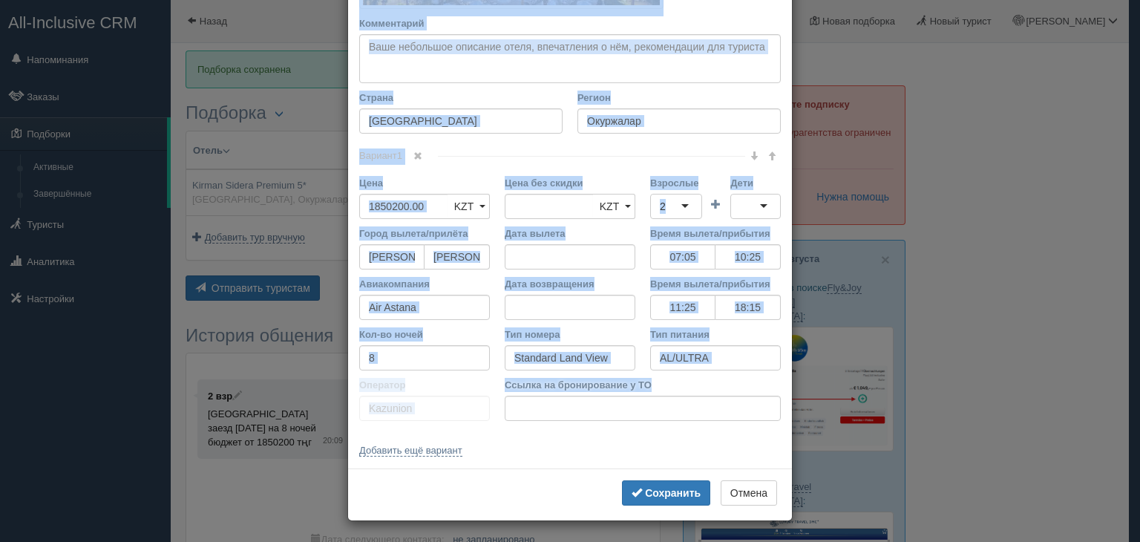
drag, startPoint x: 353, startPoint y: 76, endPoint x: 684, endPoint y: 388, distance: 454.9
click at [684, 388] on div "Название отеля Kirman Sidera Premium 5* Ссылка на отель для туриста Фото отеля …" at bounding box center [570, 55] width 444 height 828
copy div "Loremips dolor Sitame co adipi eli seddoei Temp incid (utlabo et dolorema) Al e…"
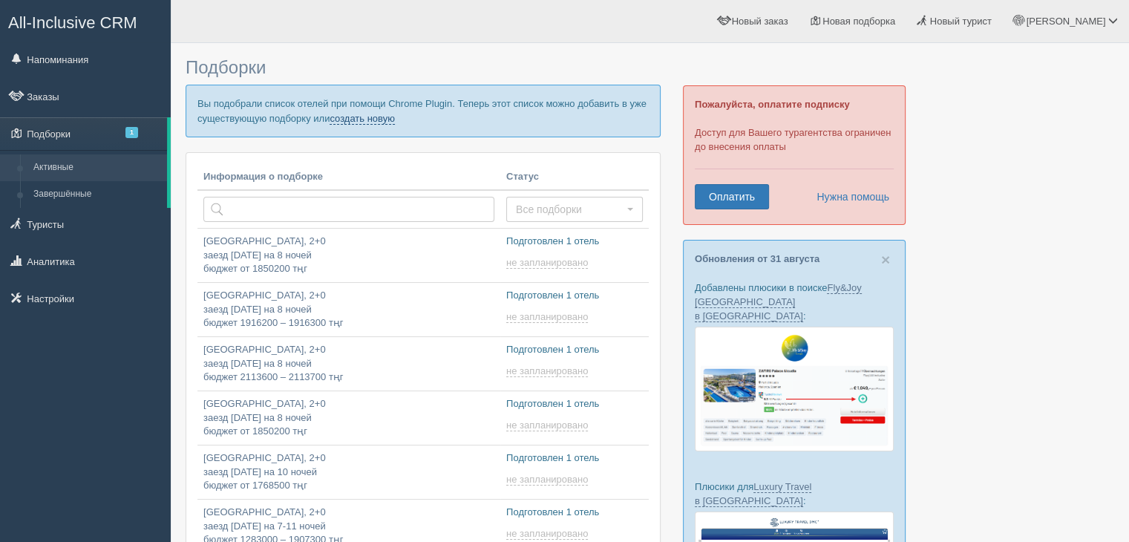
click at [370, 113] on link "создать новую" at bounding box center [362, 119] width 65 height 12
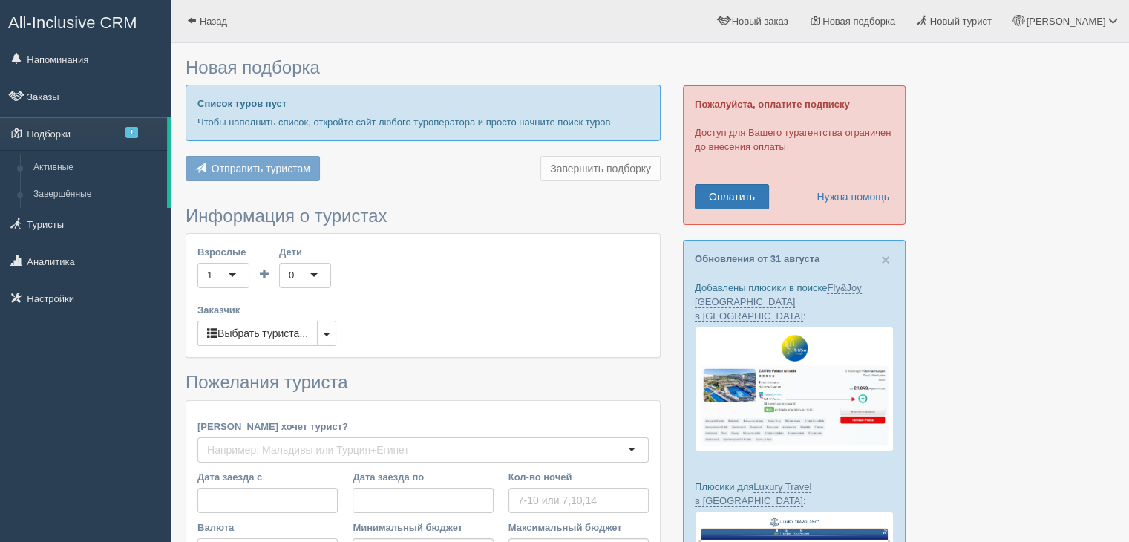
type input "9"
type input "1810900"
type input "1811000"
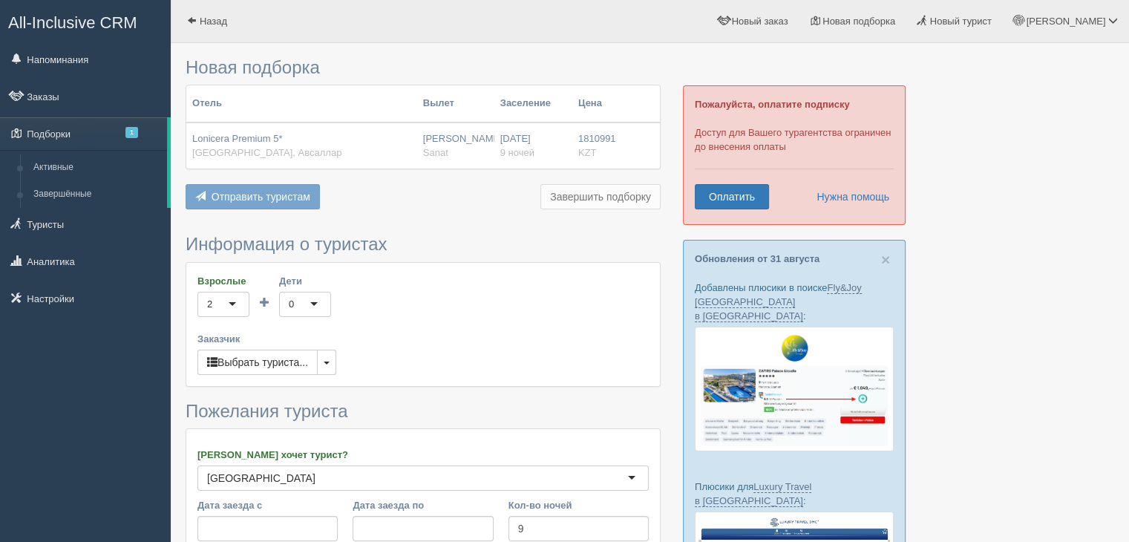
scroll to position [306, 0]
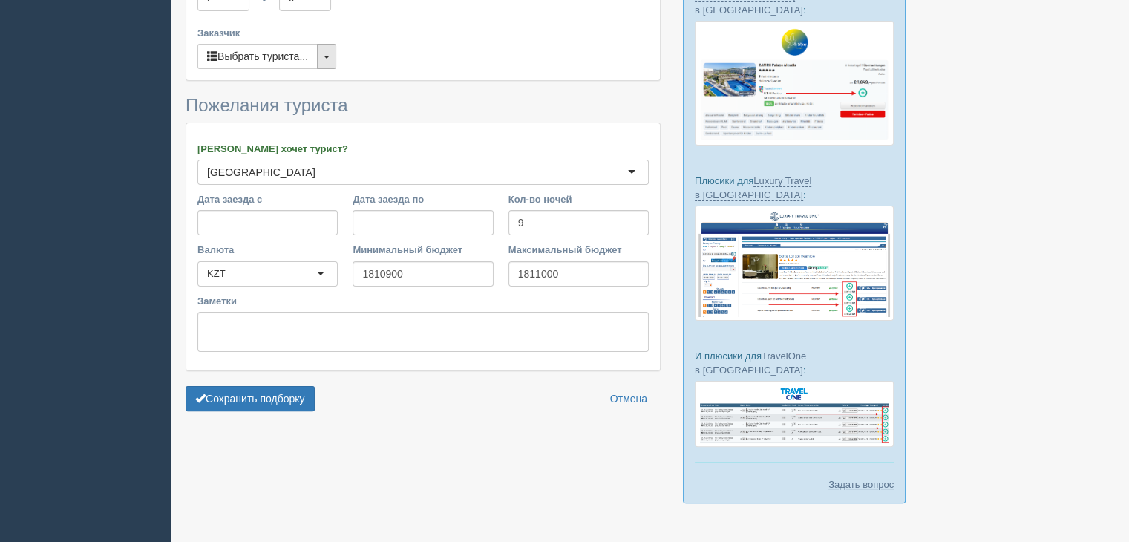
click at [323, 53] on button "button" at bounding box center [326, 56] width 19 height 25
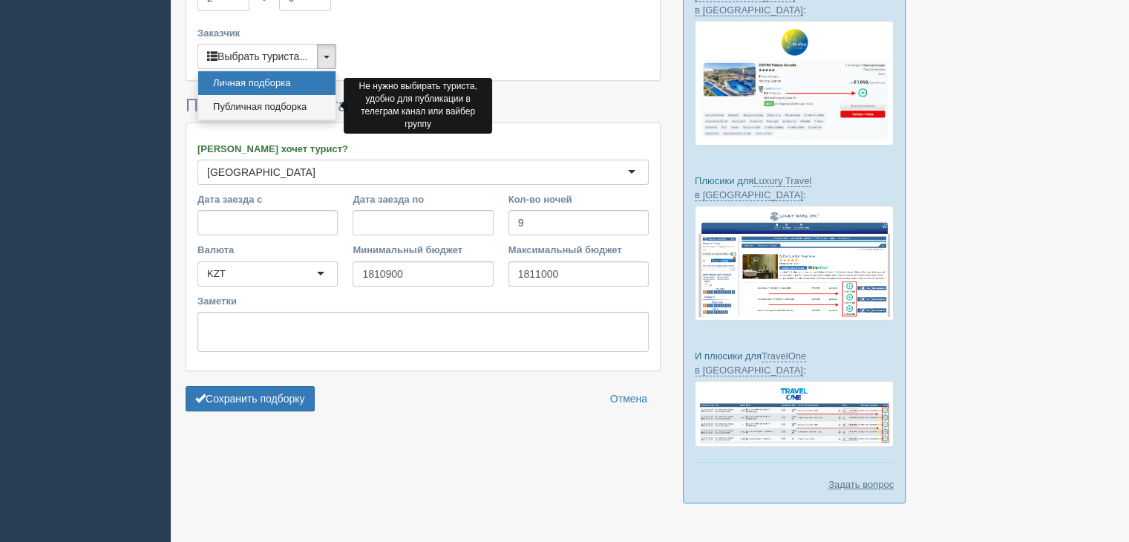
click at [253, 102] on link "Публичная подборка" at bounding box center [266, 107] width 137 height 25
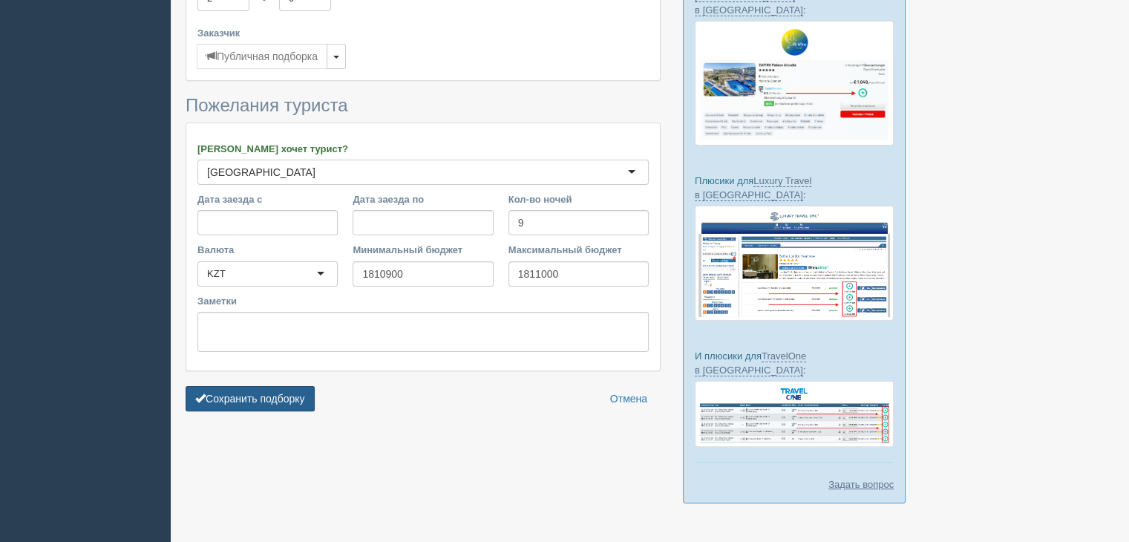
click at [241, 394] on button "Сохранить подборку" at bounding box center [250, 398] width 129 height 25
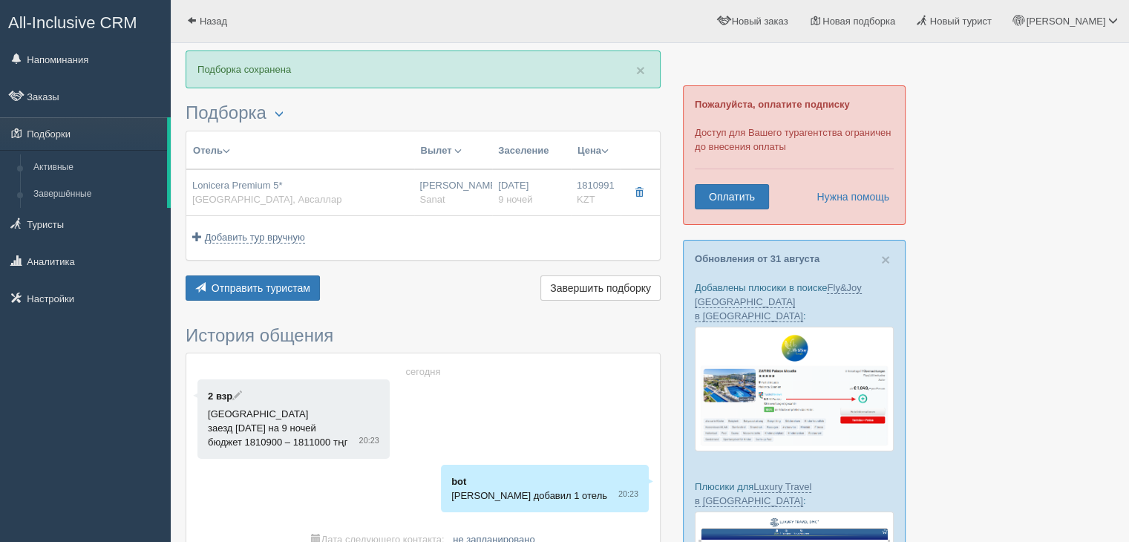
click at [362, 196] on div "Lonicera Premium 5* Турция, Авсаллар" at bounding box center [300, 192] width 216 height 27
type input "Lonicera Premium 5*"
type input "[GEOGRAPHIC_DATA]"
type input "Авсаллар"
type input "1810991.00"
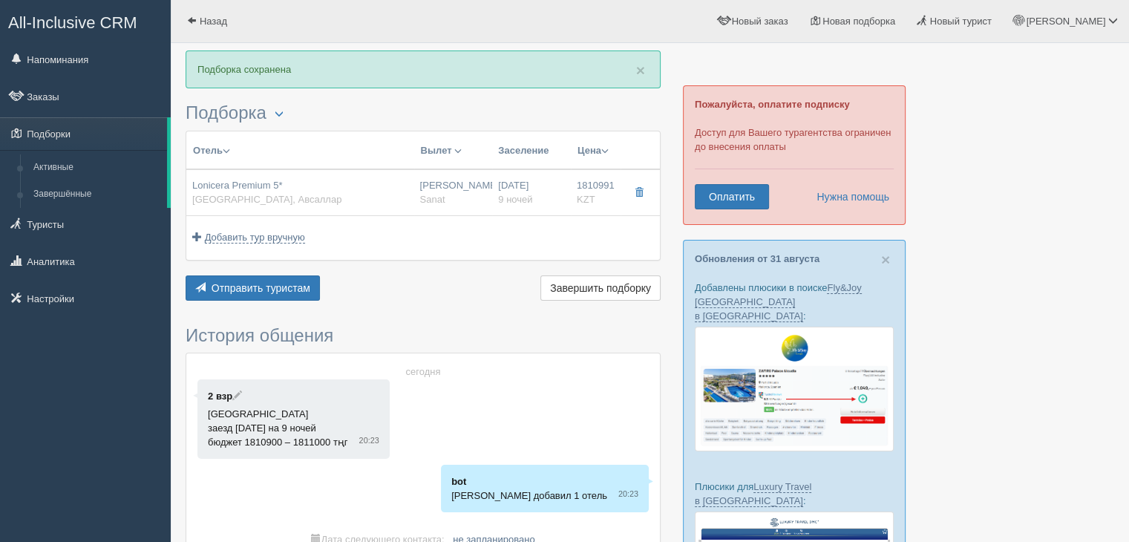
type input "Нурсултан Назарбаев NQZ"
type input "Анталия AYT"
type input "07:05"
type input "10:25"
type input "Air Astana"
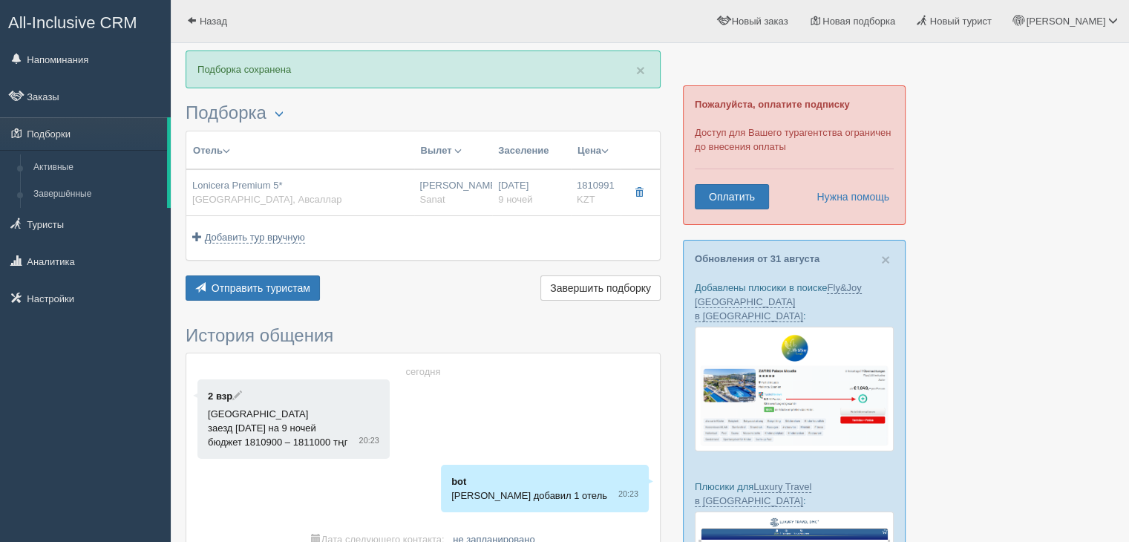
type input "11:25"
type input "18:15"
type input "9"
type input "standard"
type input "UAI - Ультра Все Включено"
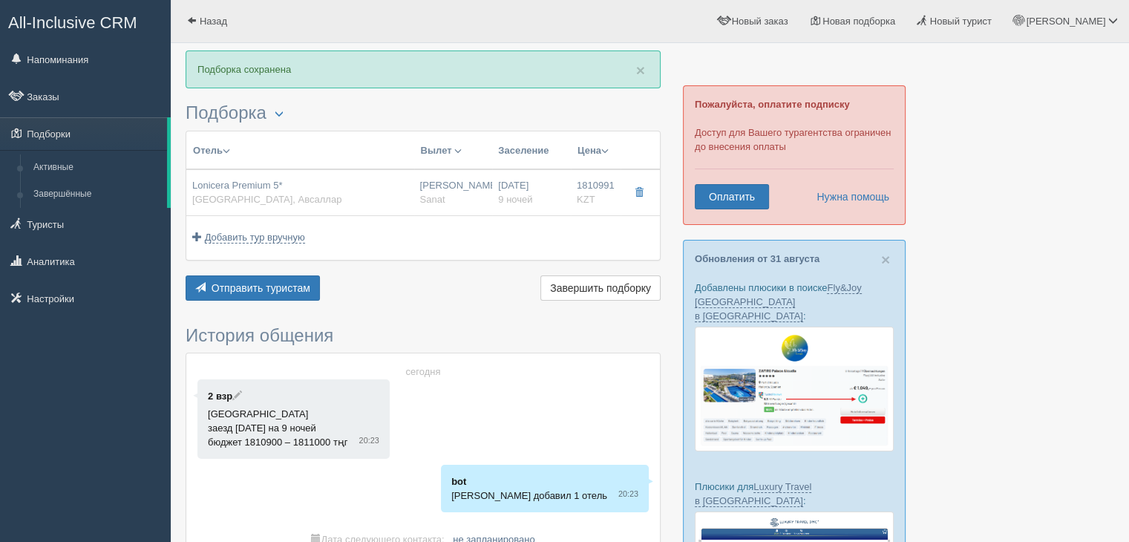
type input "Sanat"
type input "https://tourvisor.ru/countries#!/hotel=lonicera-premium"
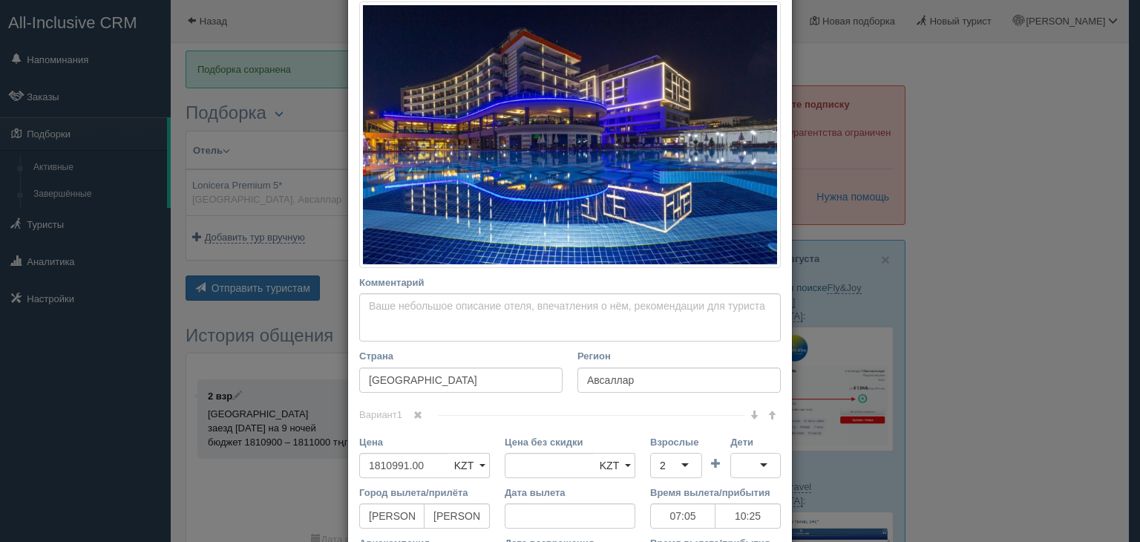
scroll to position [486, 0]
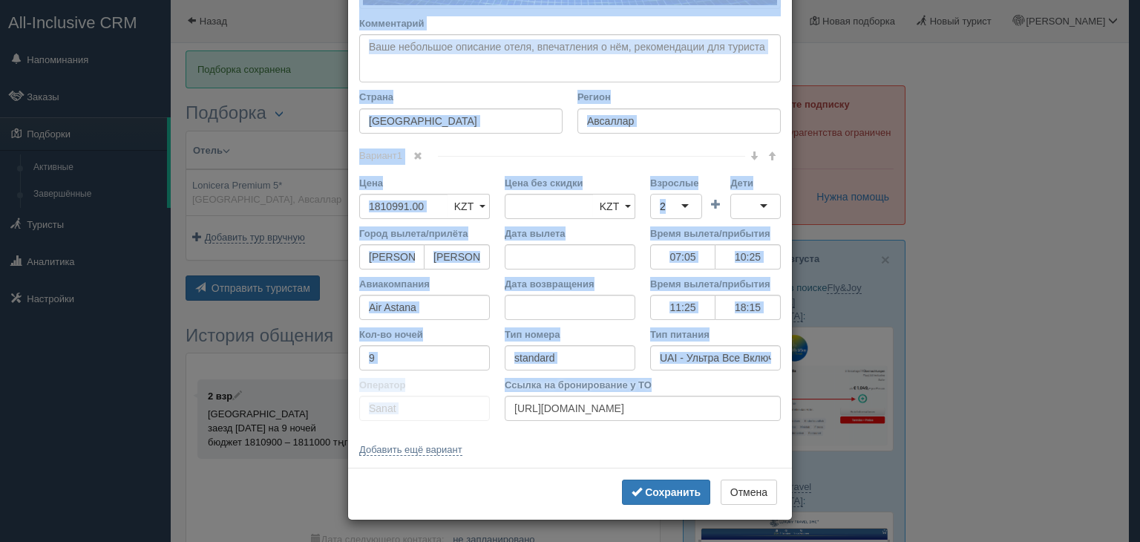
drag, startPoint x: 348, startPoint y: 72, endPoint x: 682, endPoint y: 387, distance: 458.5
click at [682, 387] on div "Название отеля Lonicera Premium 5* Ссылка на отель для туриста Фото отеля (ссыл…" at bounding box center [570, 24] width 444 height 889
copy div "Название отеля Ссылка на отель для туриста Фото отеля (ссылка на картинку) Не у…"
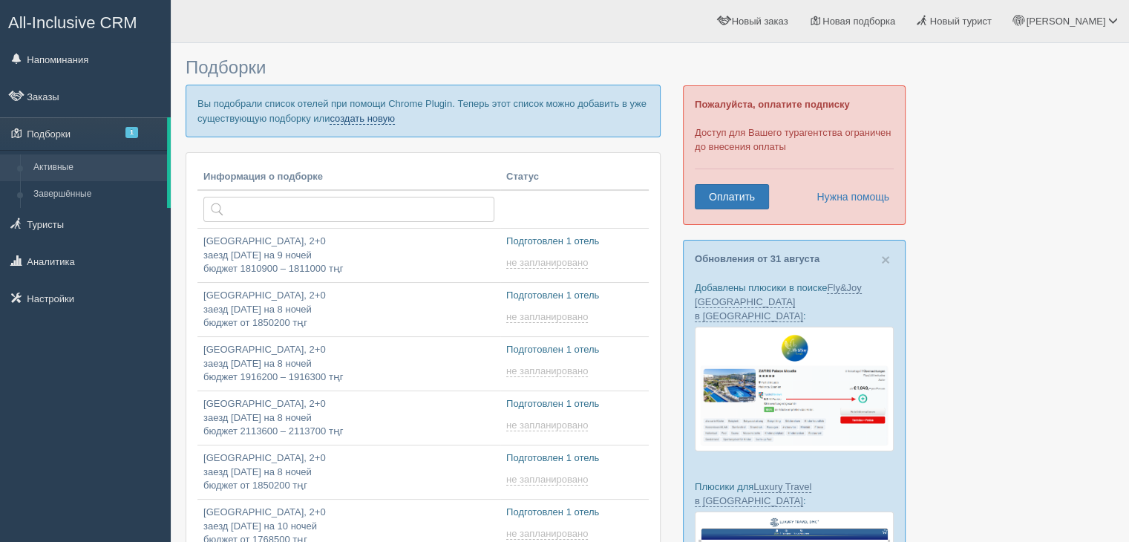
click at [383, 117] on link "создать новую" at bounding box center [362, 119] width 65 height 12
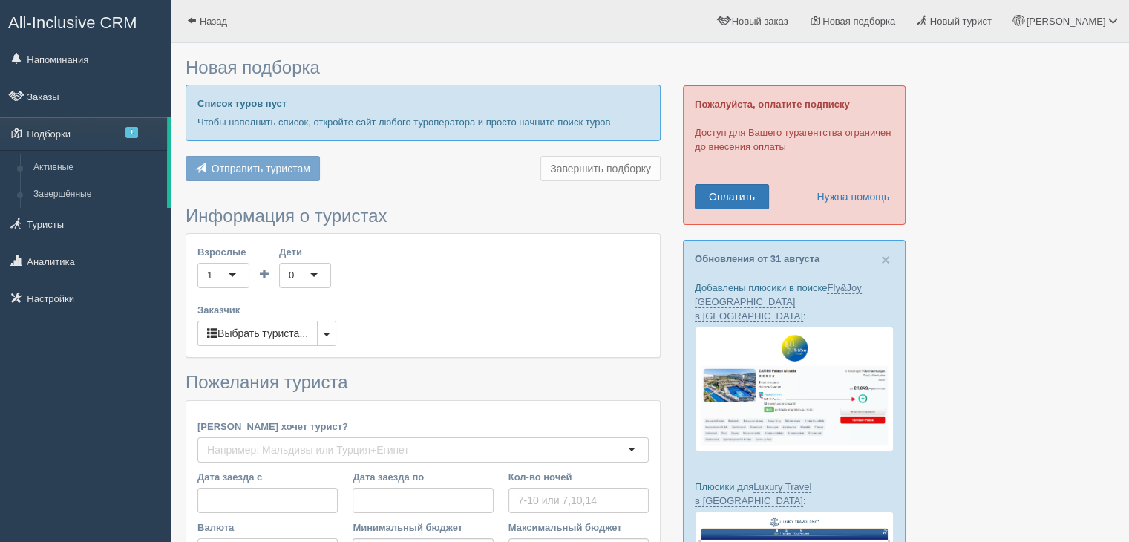
type input "8"
type input "2277500"
type input "2277600"
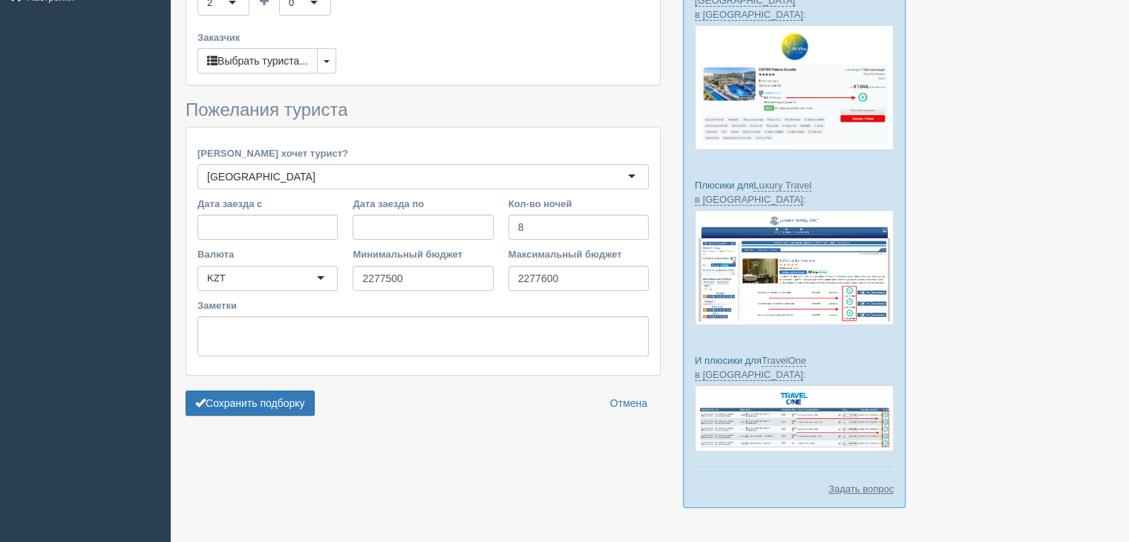
scroll to position [306, 0]
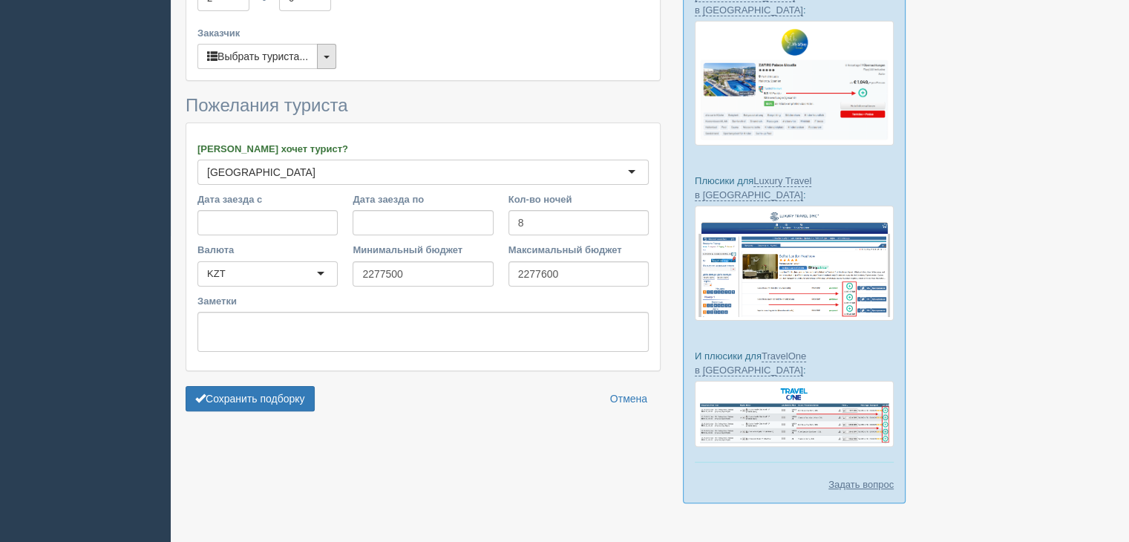
drag, startPoint x: 329, startPoint y: 45, endPoint x: 325, endPoint y: 67, distance: 22.6
click at [329, 45] on button "button" at bounding box center [326, 56] width 19 height 25
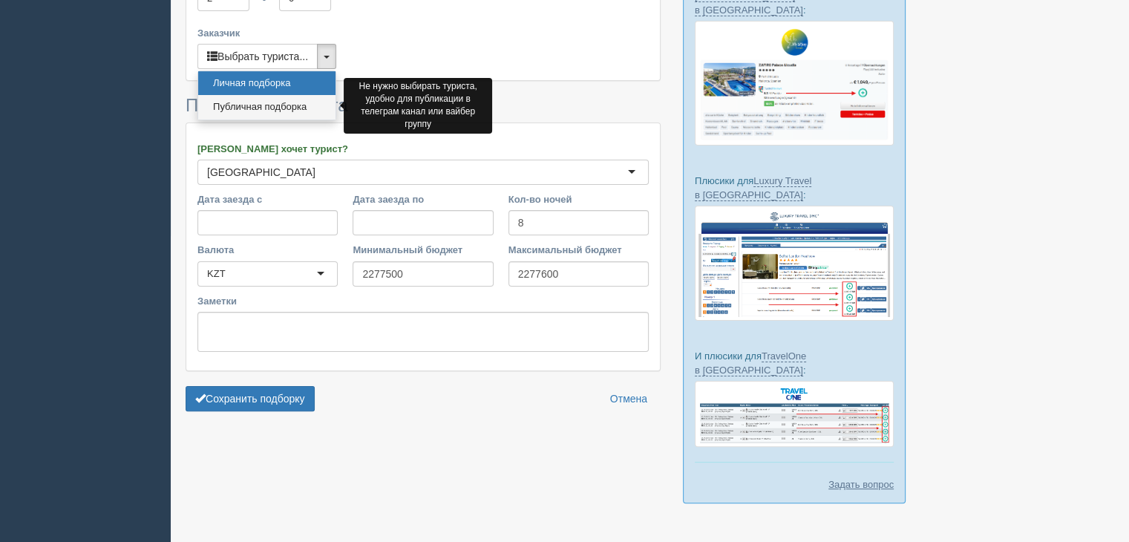
click at [275, 103] on link "Публичная подборка" at bounding box center [266, 107] width 137 height 25
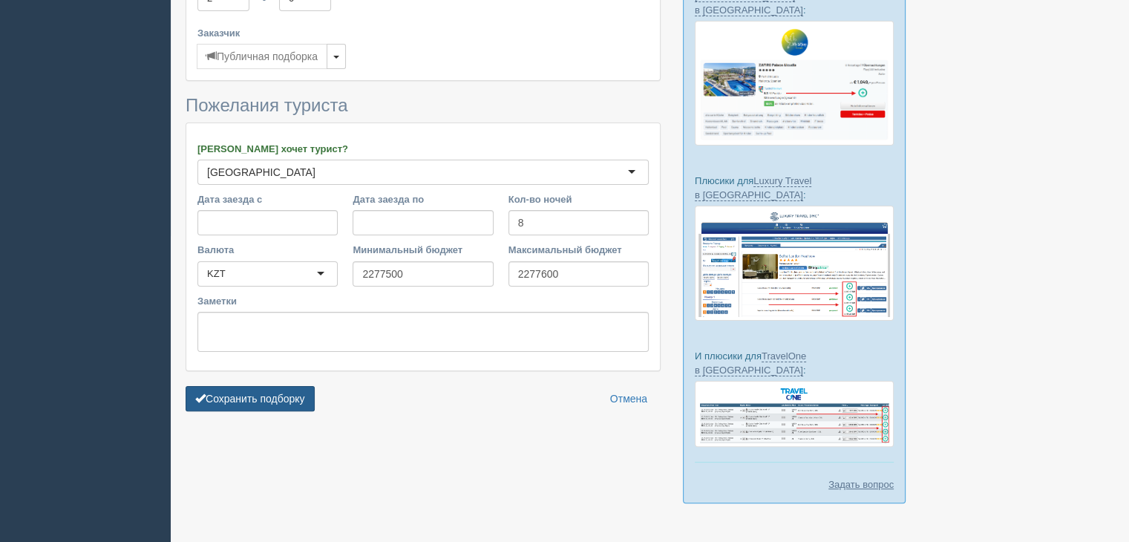
click at [256, 391] on button "Сохранить подборку" at bounding box center [250, 398] width 129 height 25
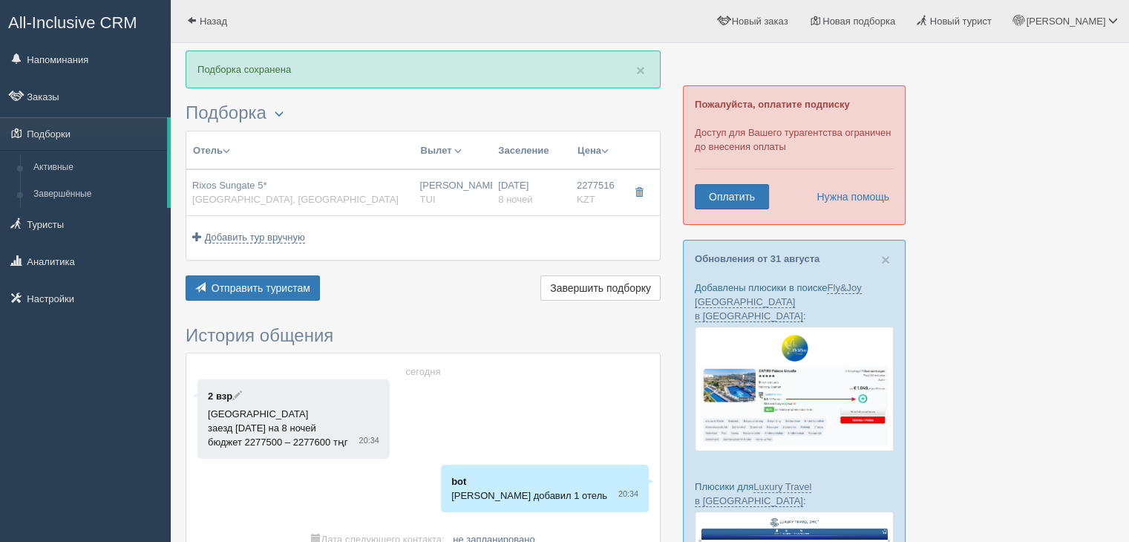
click at [359, 197] on div "Rixos Sungate 5* [GEOGRAPHIC_DATA], [GEOGRAPHIC_DATA]" at bounding box center [300, 192] width 216 height 27
type input "Rixos Sungate 5*"
type input "[GEOGRAPHIC_DATA]"
type input "Бельдиби"
type input "2277516.00"
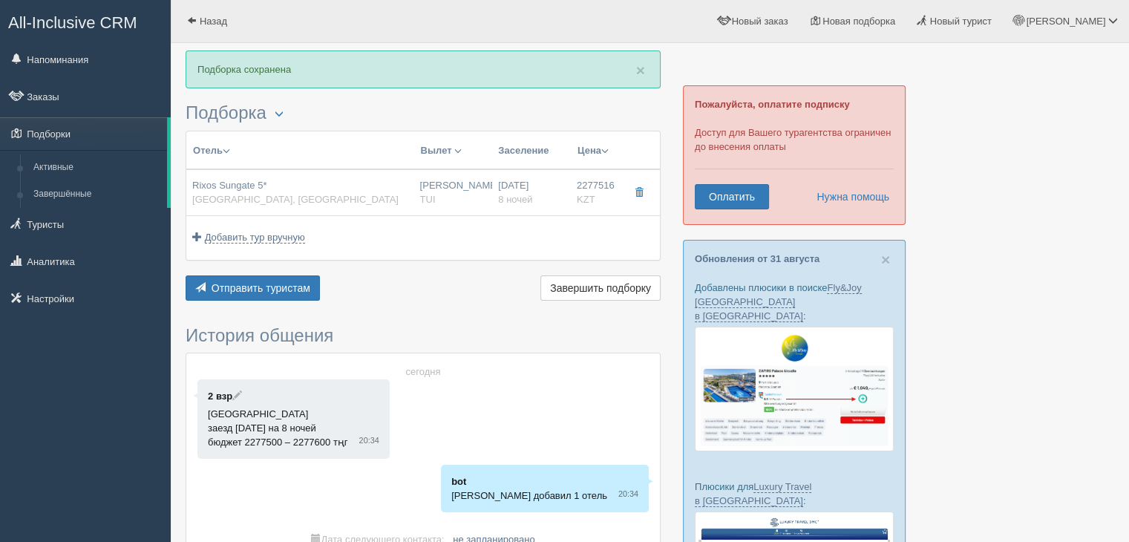
type input "[PERSON_NAME]"
type input "07:50"
type input "11:35"
type input "Turkish Airlines"
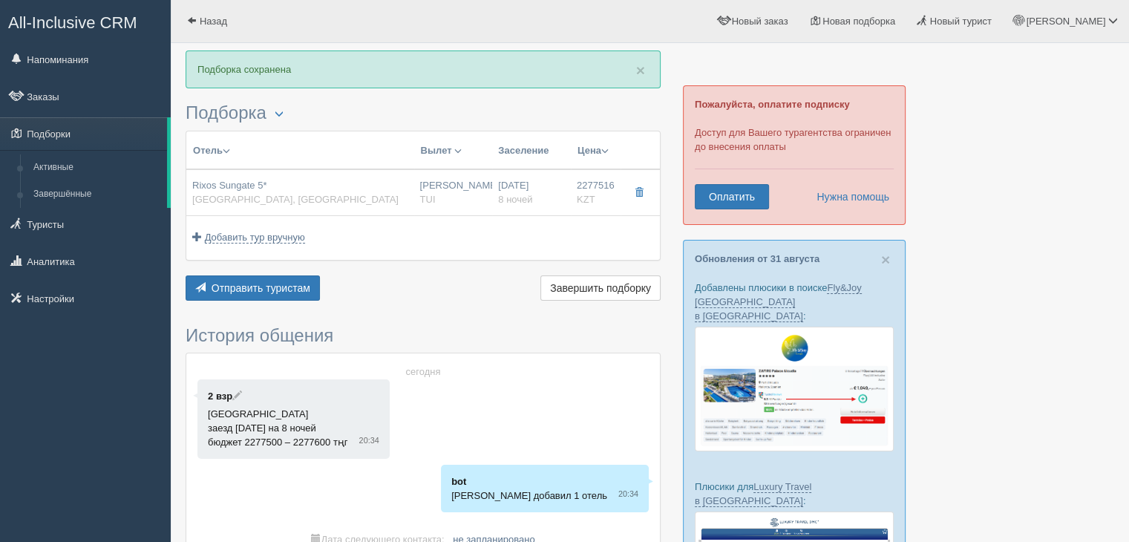
type input "23:40"
type input "06:45"
type input "8"
type input "Standard Land View"
type input "Ultra All Inclusive"
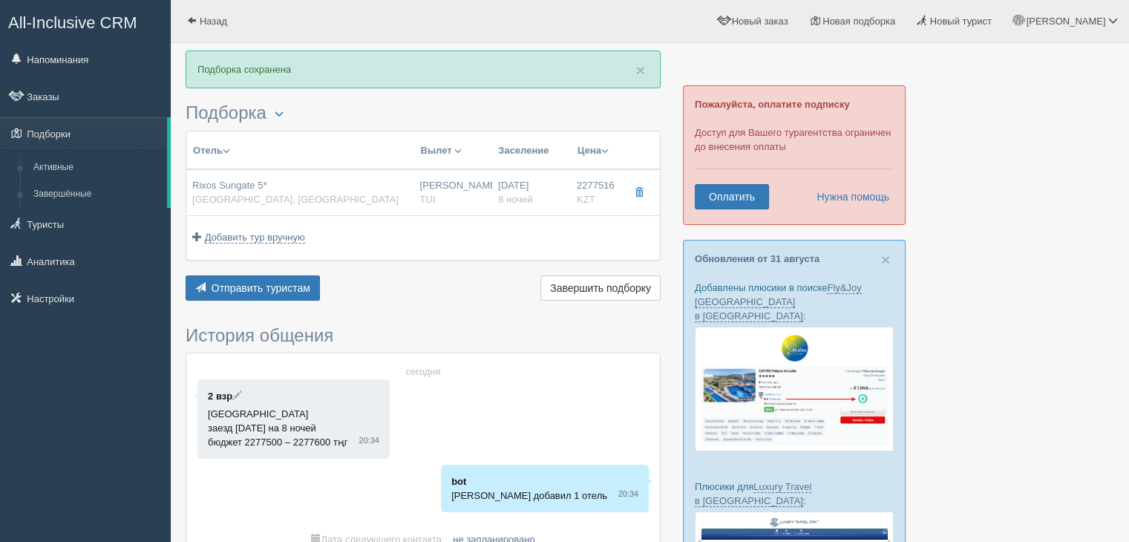
type input "TUI"
type input "[URL][DOMAIN_NAME]"
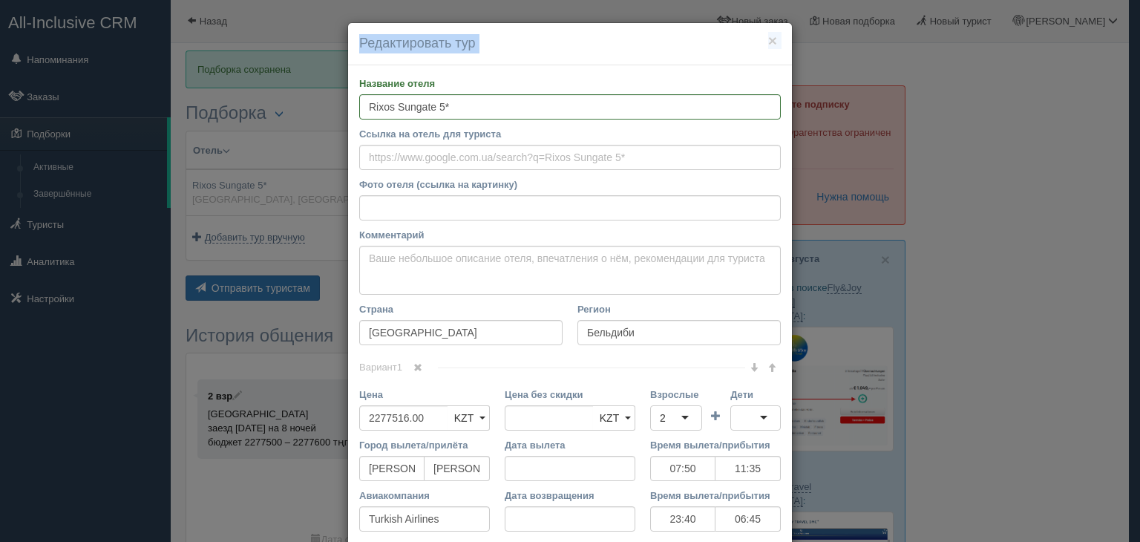
scroll to position [212, 0]
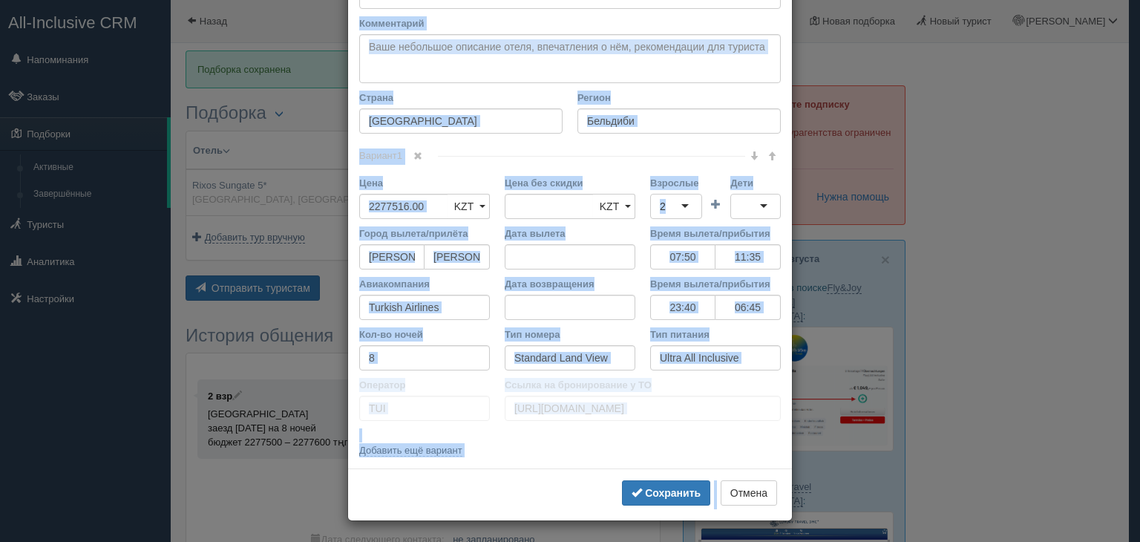
drag, startPoint x: 342, startPoint y: 75, endPoint x: 788, endPoint y: 492, distance: 610.4
click at [788, 492] on div "× Редактировать тур Название отеля Rixos Sungate 5* Ссылка на отель для туриста…" at bounding box center [570, 271] width 1140 height 542
copy body "Loremips dolor Sitame co adipi eli seddoei Temp incid (utlabo et dolorema) Al e…"
